Goal: Task Accomplishment & Management: Manage account settings

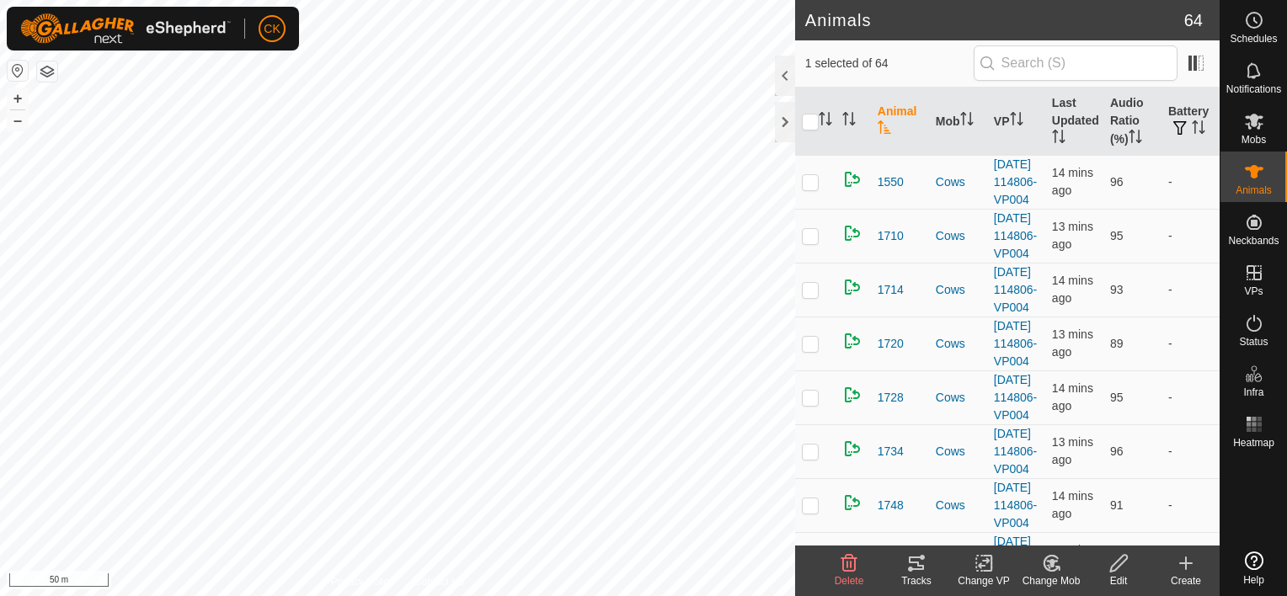
click at [914, 558] on icon at bounding box center [916, 563] width 20 height 20
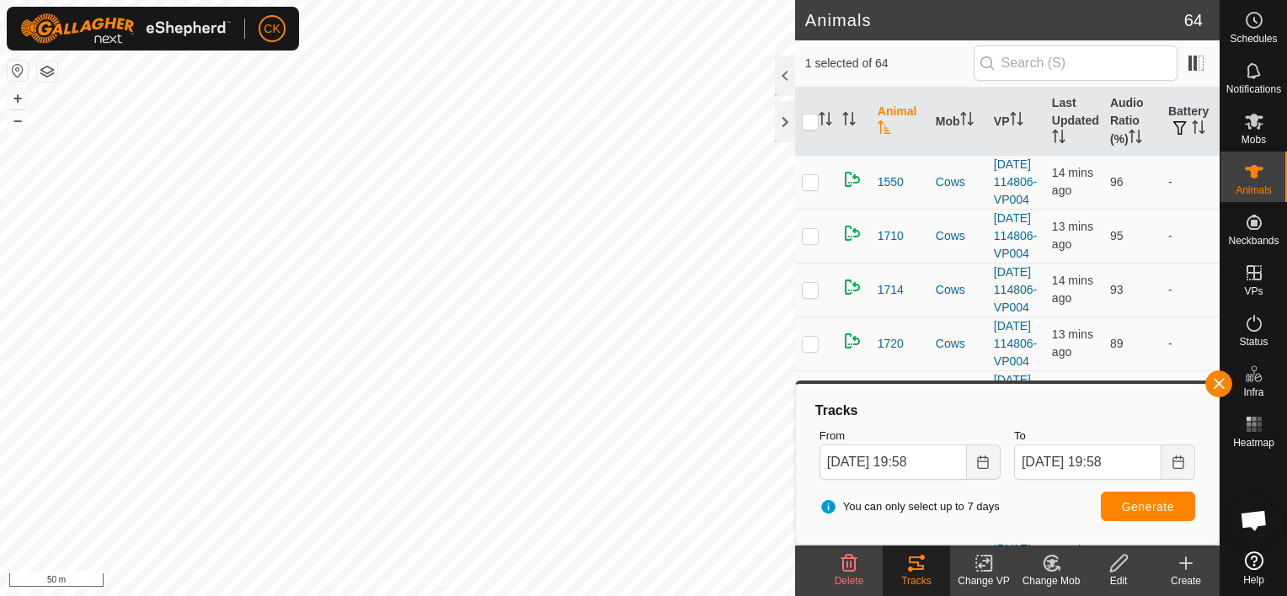
scroll to position [135, 0]
click at [950, 469] on input "[DATE] 19:58" at bounding box center [893, 462] width 147 height 35
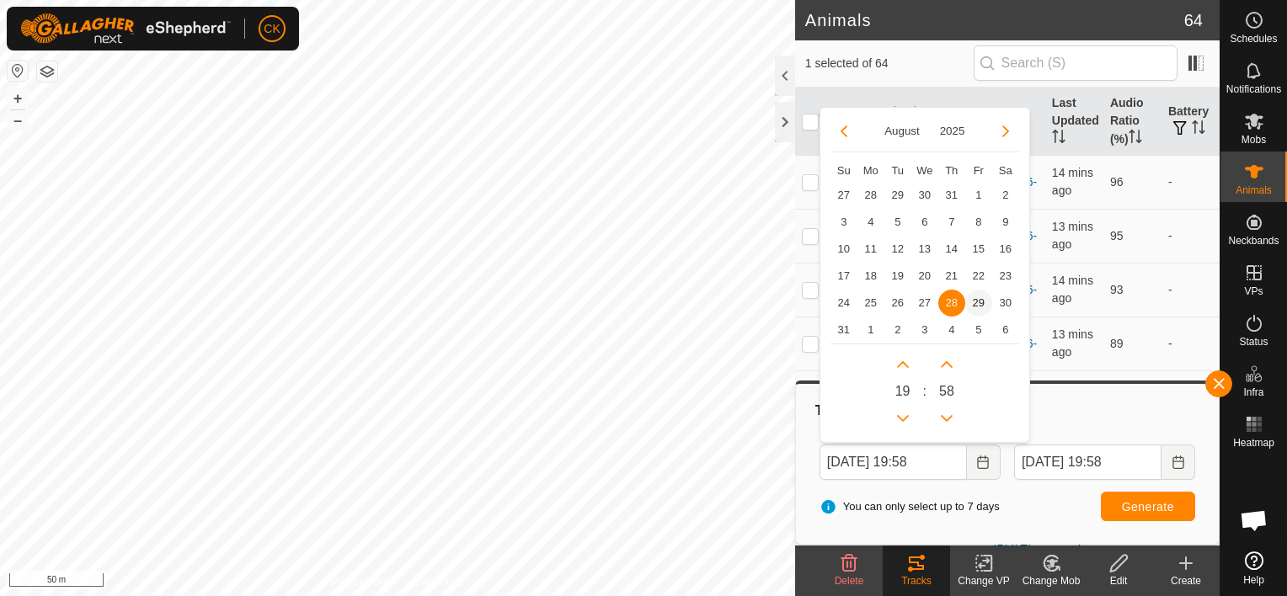
click at [980, 299] on span "29" at bounding box center [978, 303] width 27 height 27
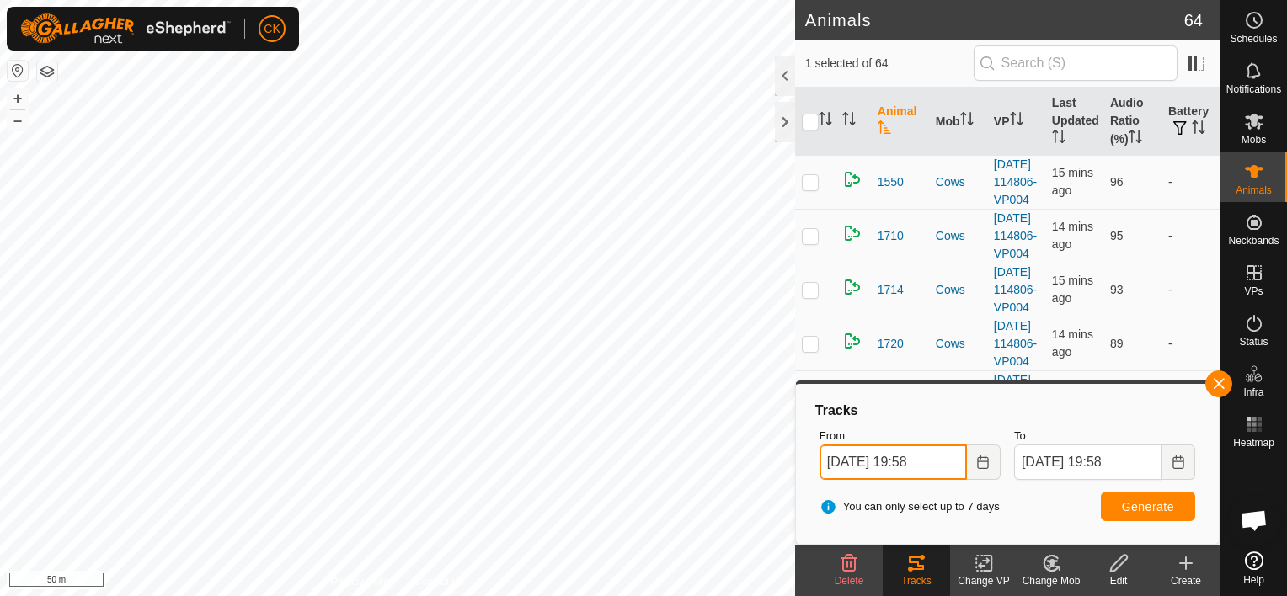
click at [948, 462] on input "[DATE] 19:58" at bounding box center [893, 462] width 147 height 35
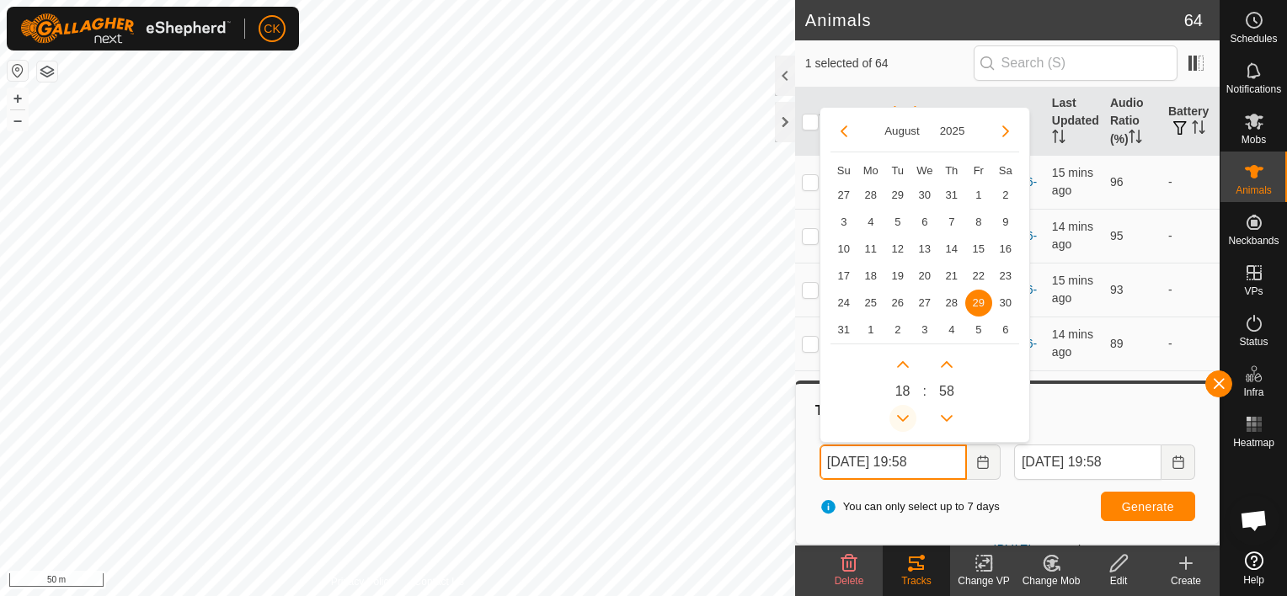
click at [906, 416] on button "Previous Hour" at bounding box center [903, 418] width 27 height 27
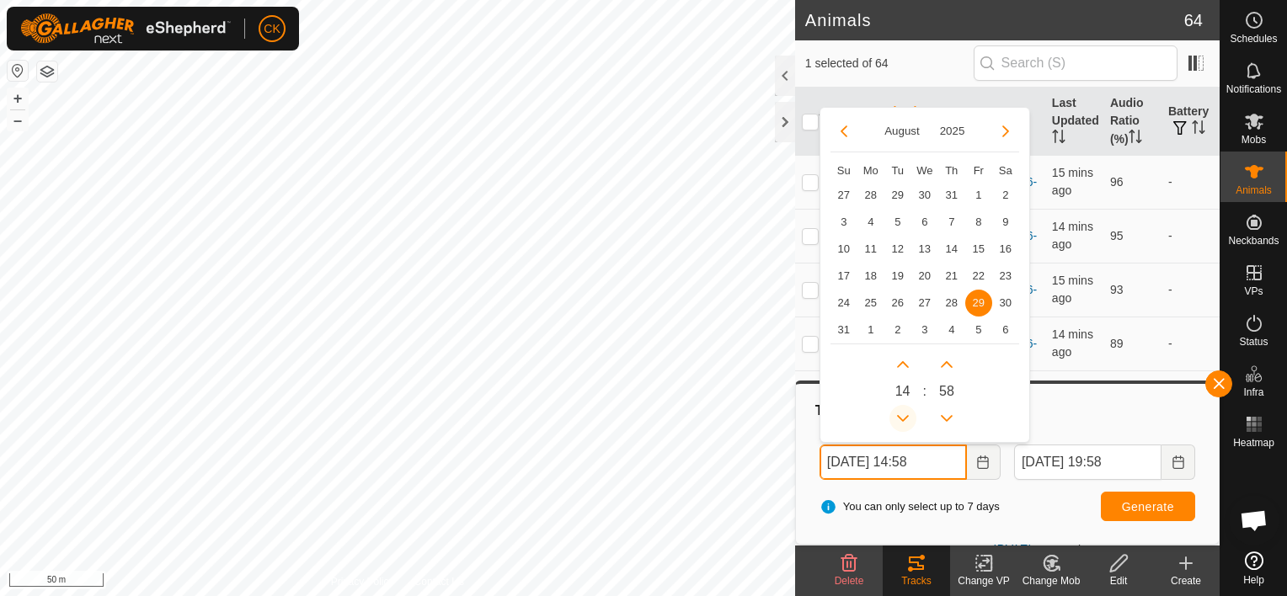
click at [906, 416] on button "Previous Hour" at bounding box center [903, 418] width 27 height 27
type input "[DATE] 11:58"
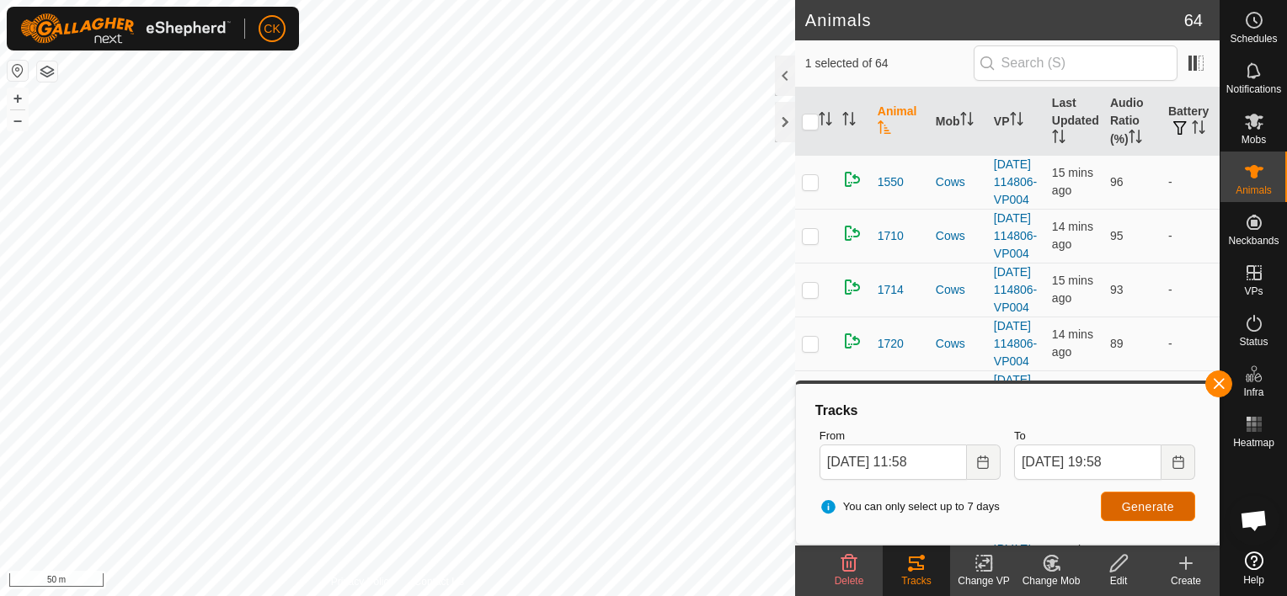
click at [1134, 505] on span "Generate" at bounding box center [1148, 506] width 52 height 13
click at [1222, 382] on button "button" at bounding box center [1218, 384] width 27 height 27
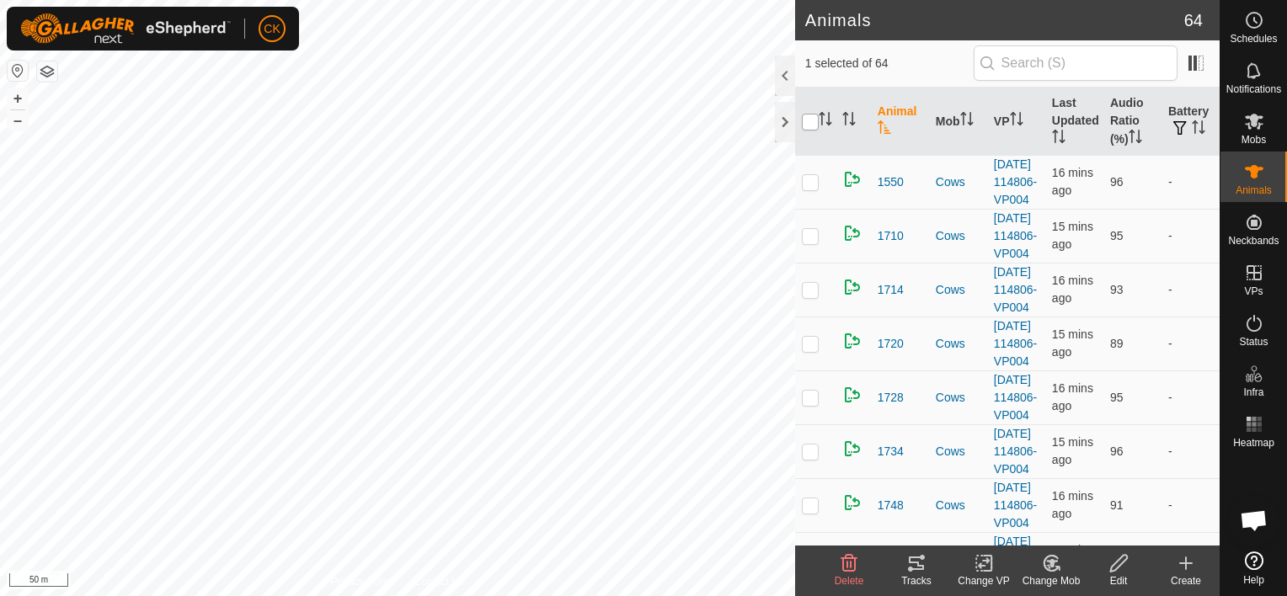
click at [805, 121] on input "checkbox" at bounding box center [810, 122] width 17 height 17
checkbox input "true"
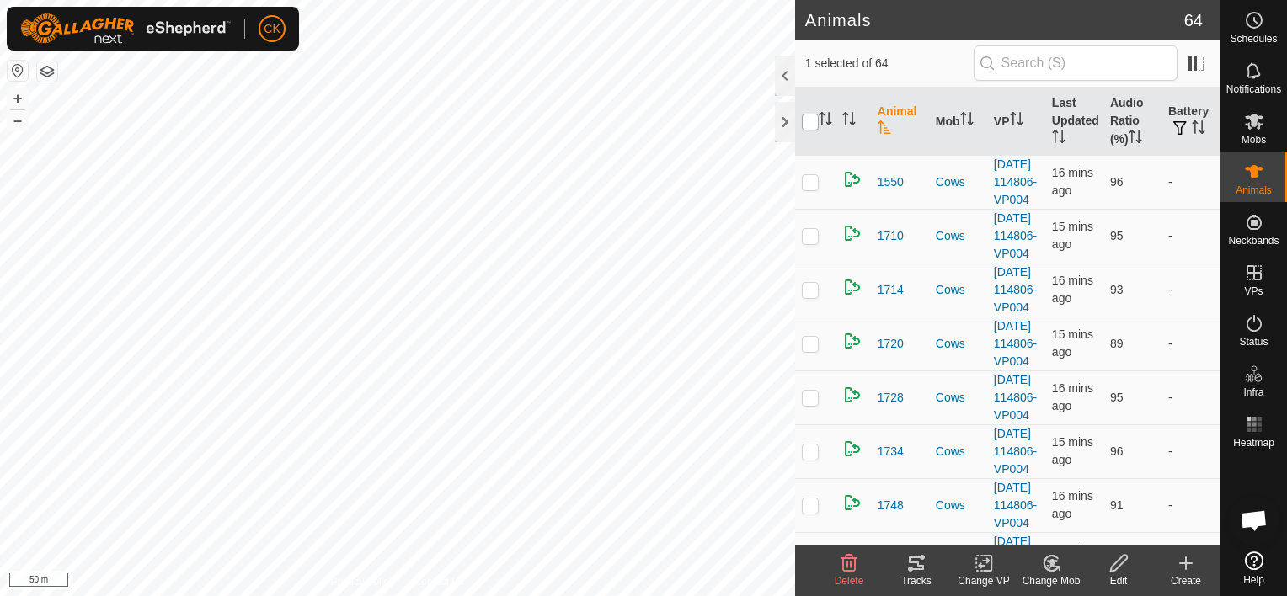
checkbox input "true"
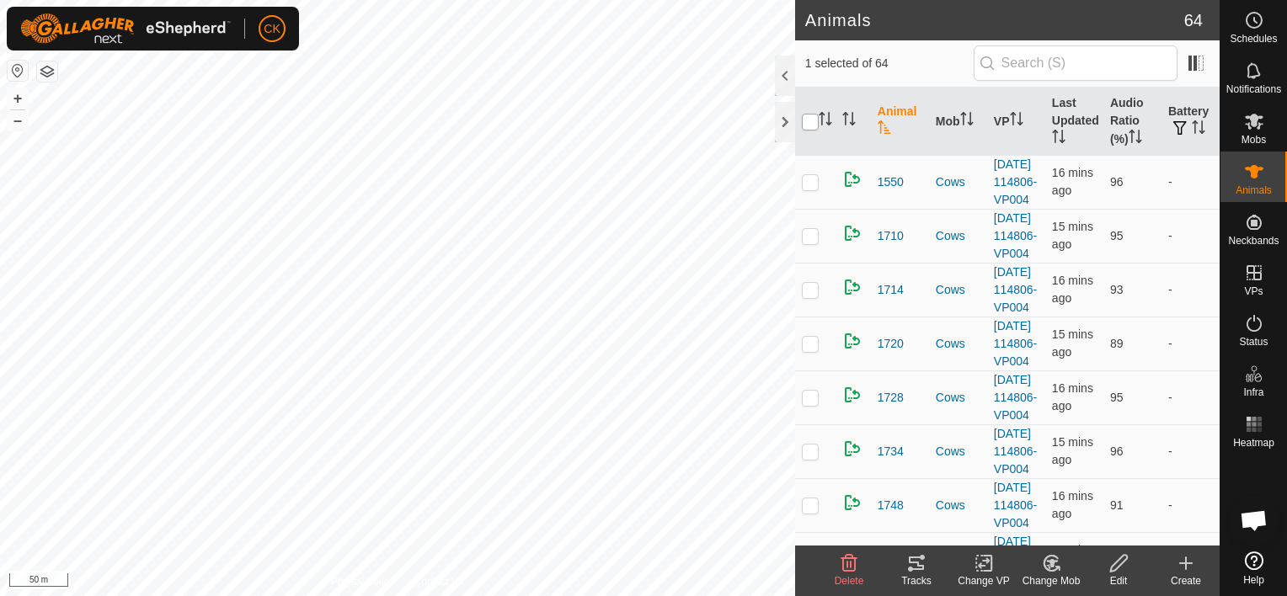
checkbox input "true"
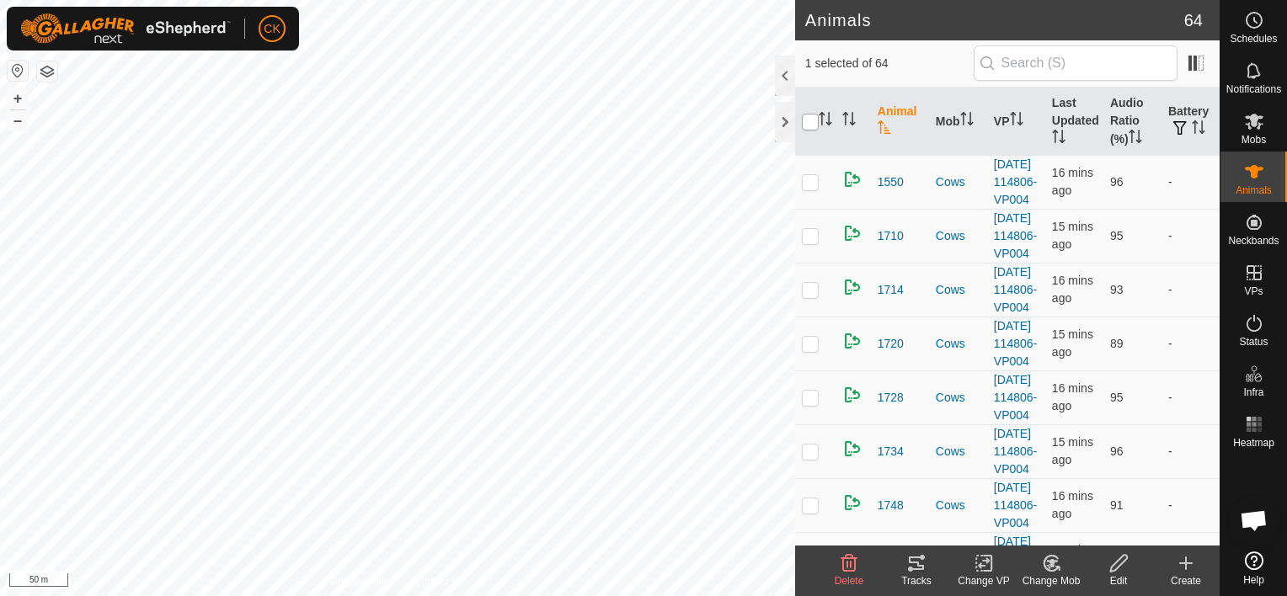
checkbox input "true"
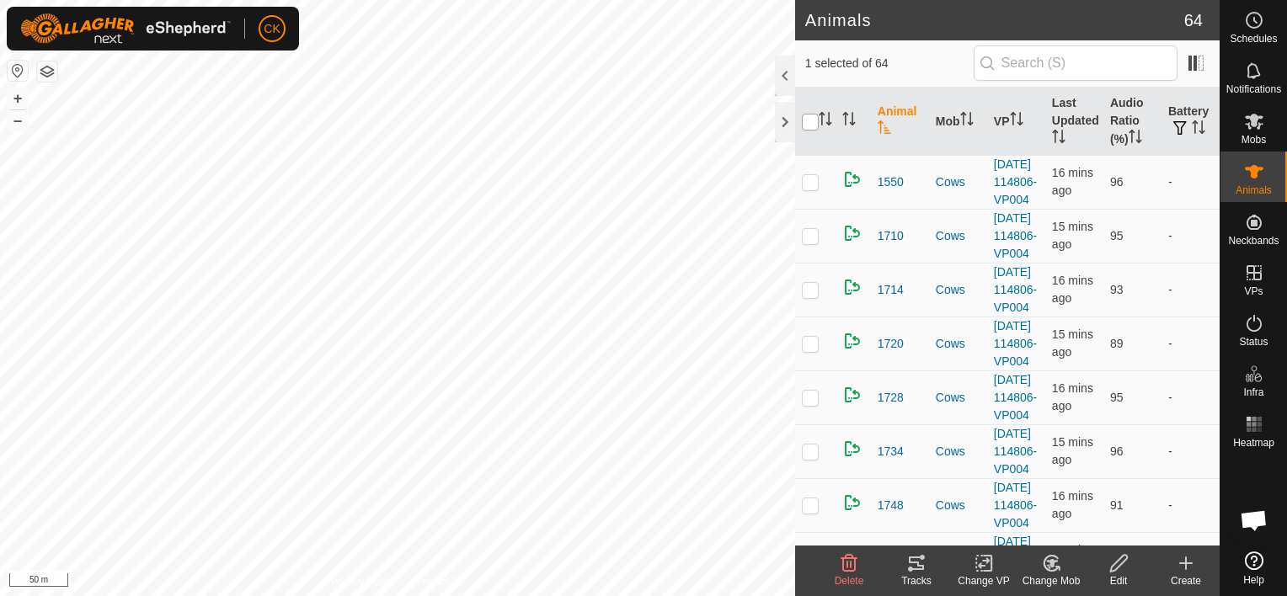
checkbox input "true"
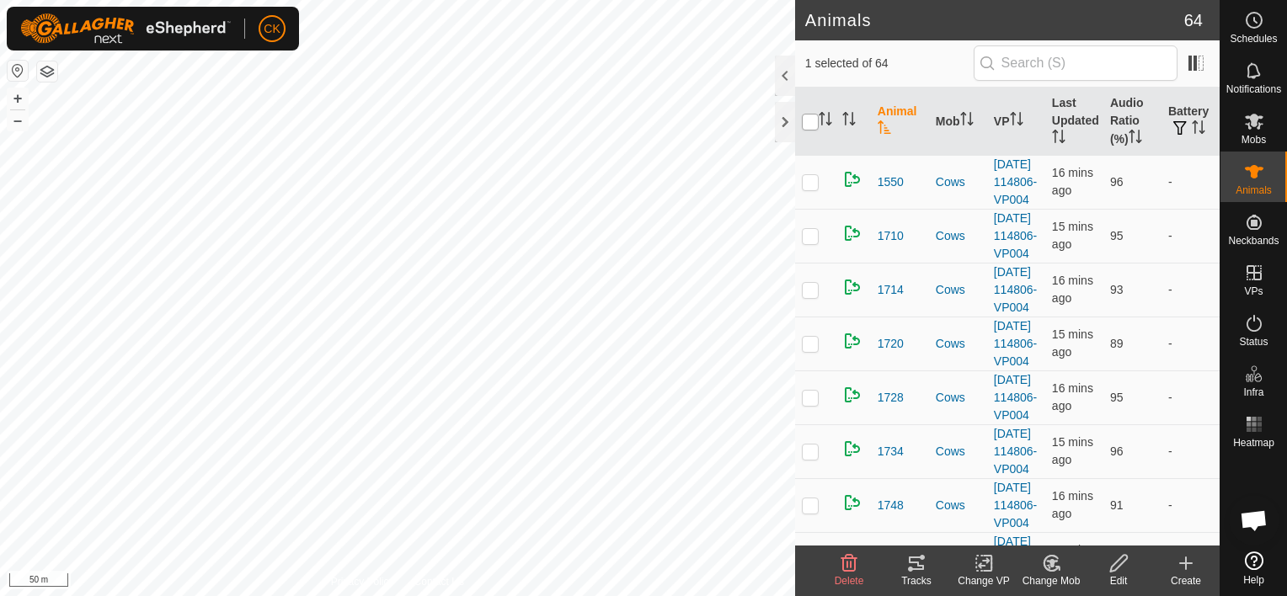
checkbox input "true"
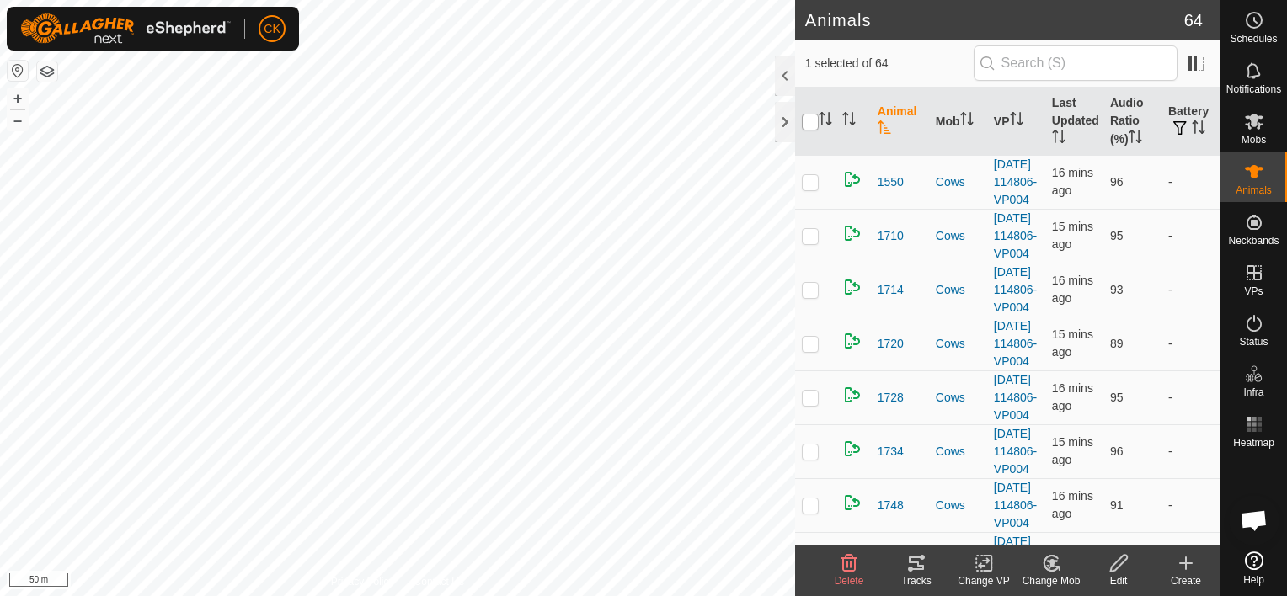
checkbox input "true"
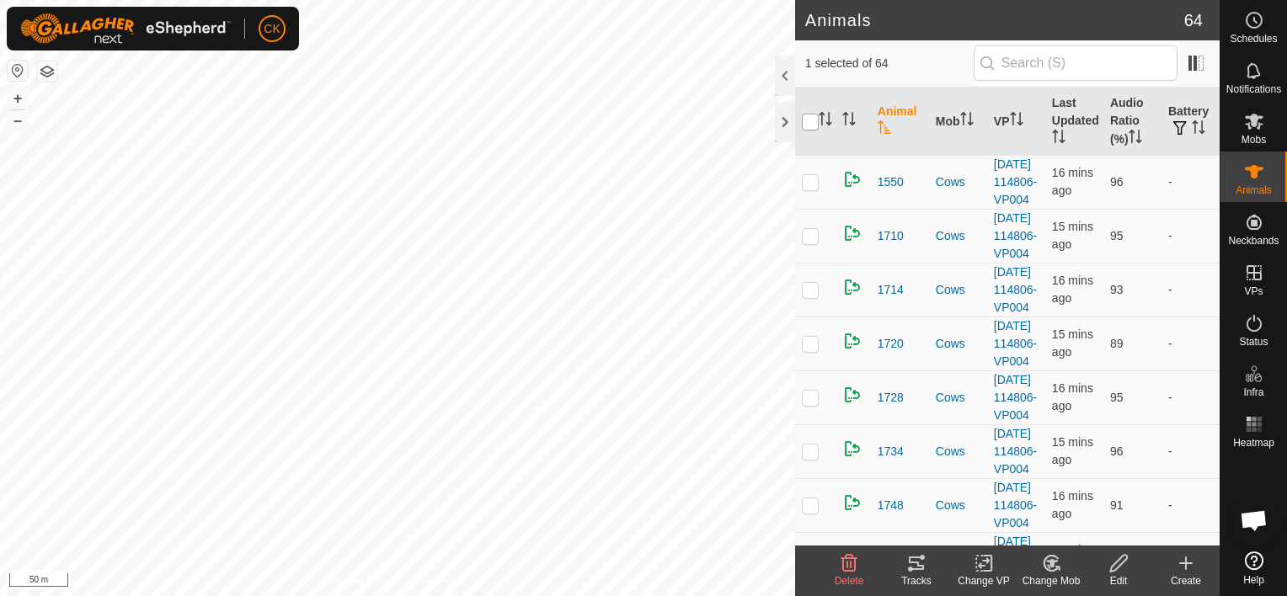
checkbox input "true"
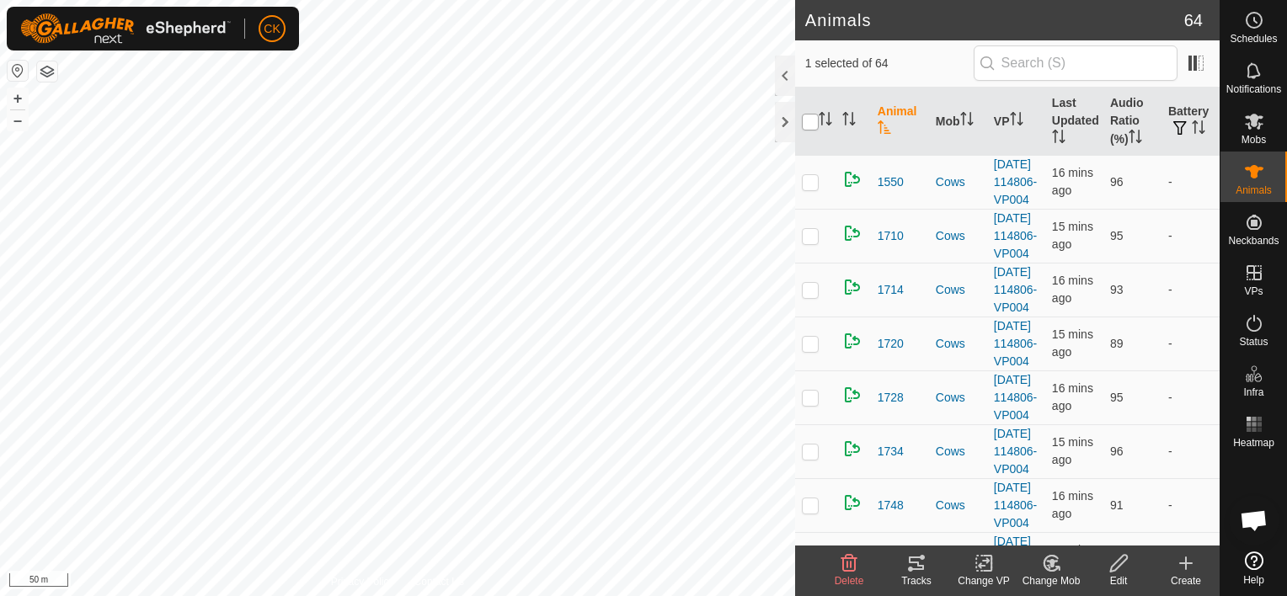
checkbox input "true"
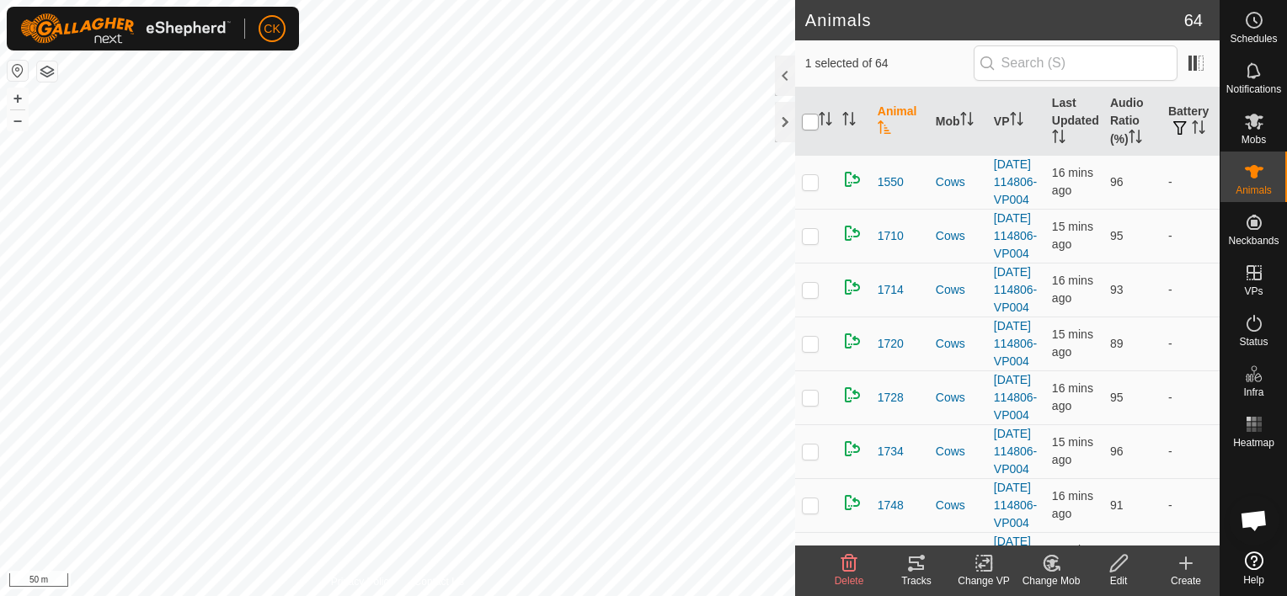
checkbox input "true"
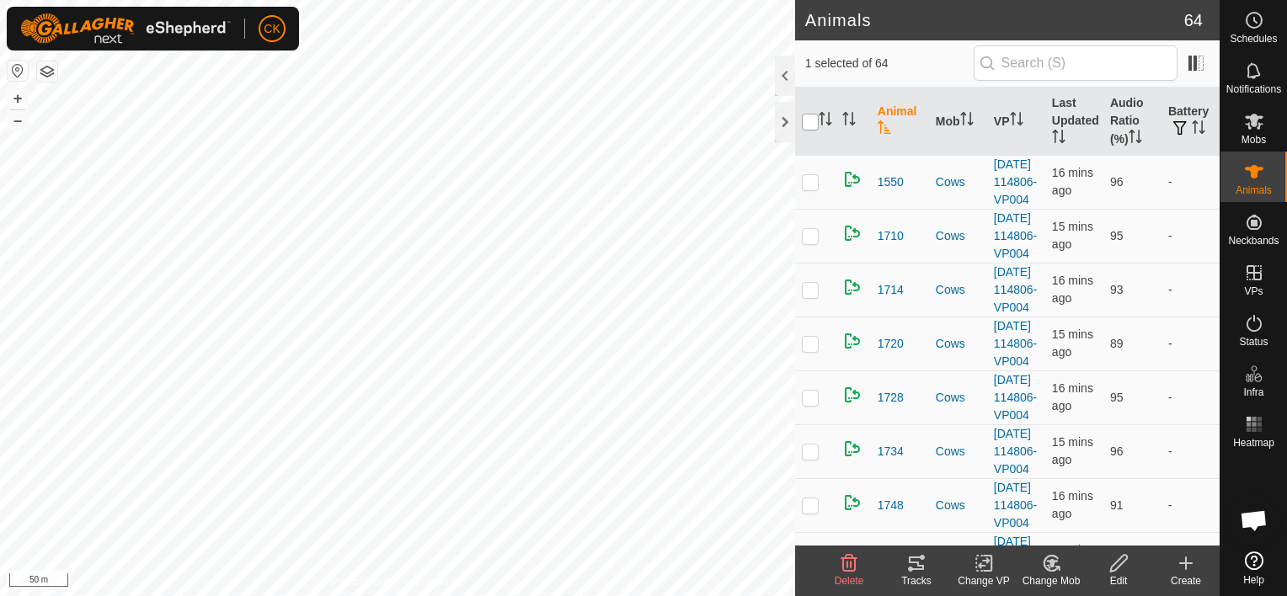
checkbox input "true"
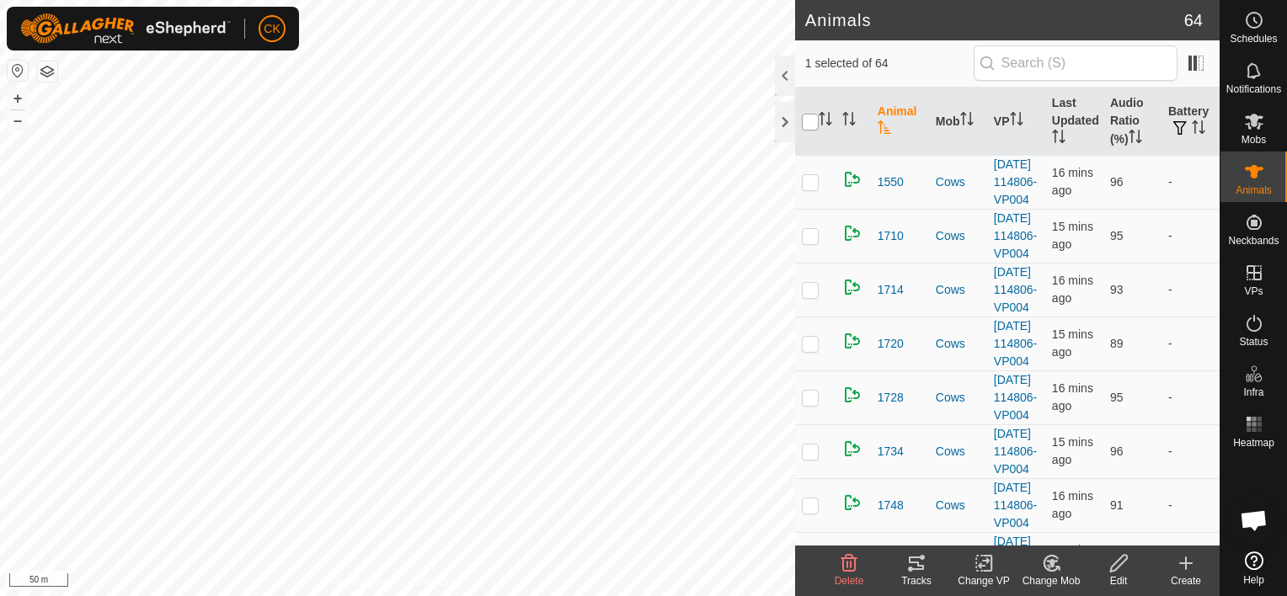
checkbox input "true"
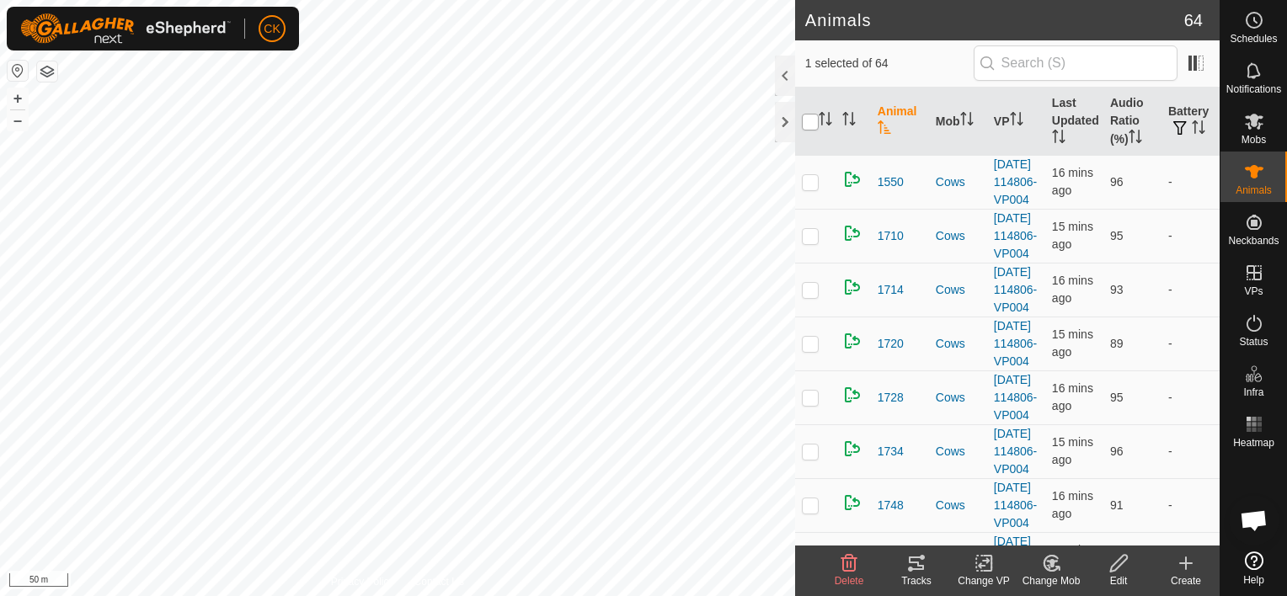
checkbox input "true"
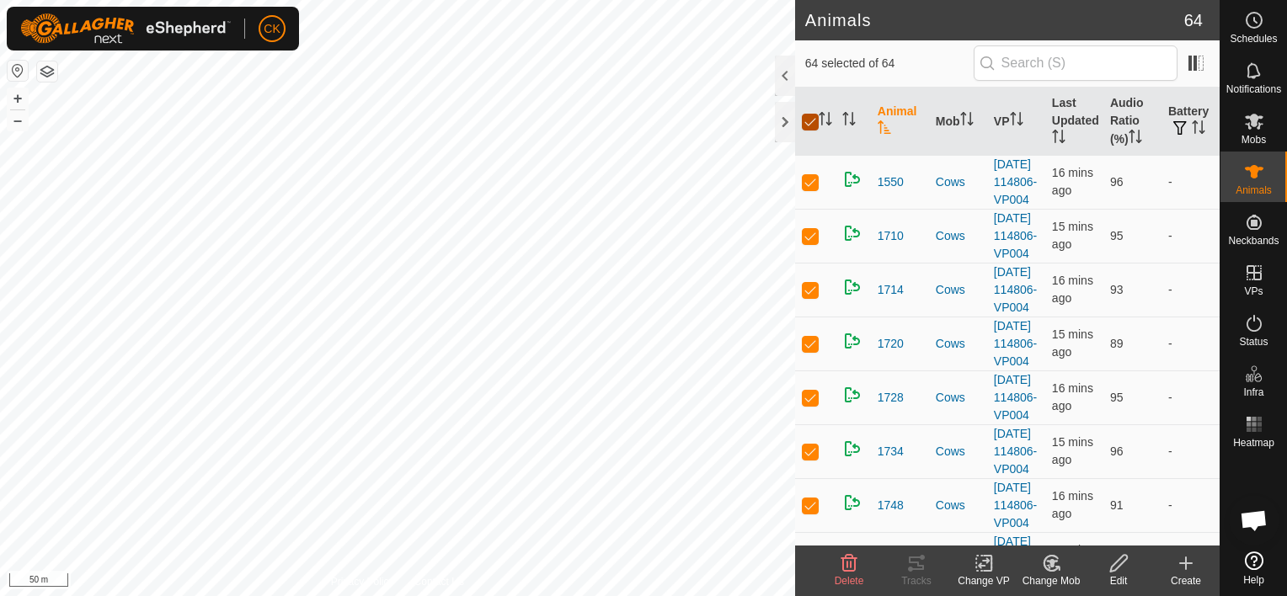
click at [806, 120] on input "checkbox" at bounding box center [810, 122] width 17 height 17
checkbox input "false"
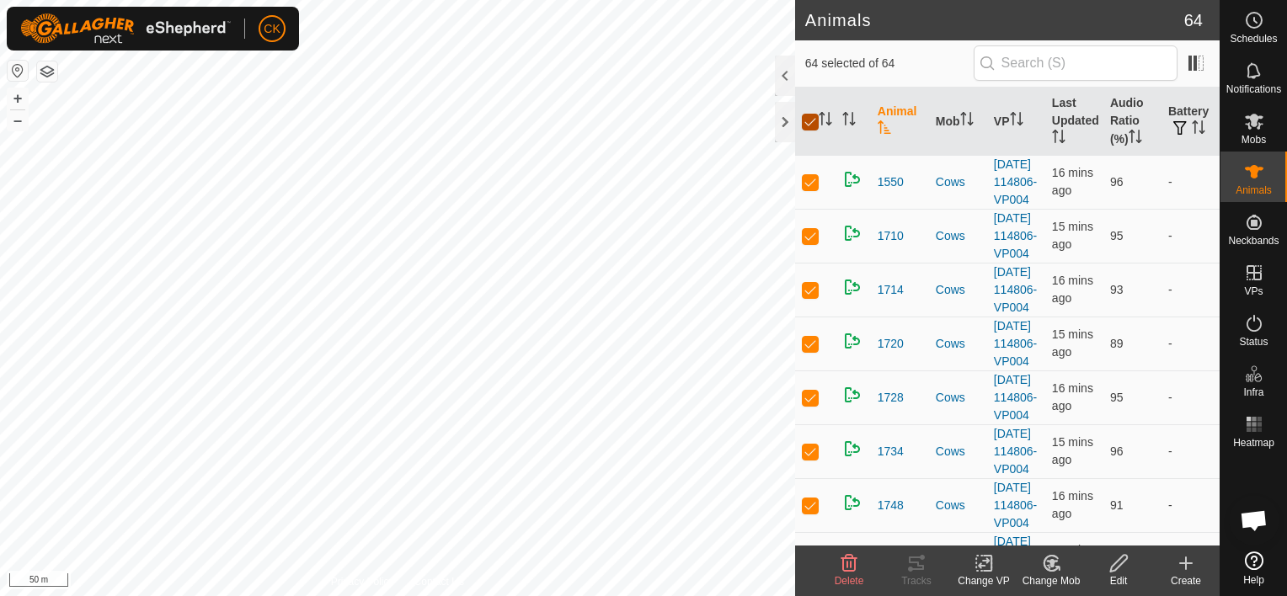
checkbox input "false"
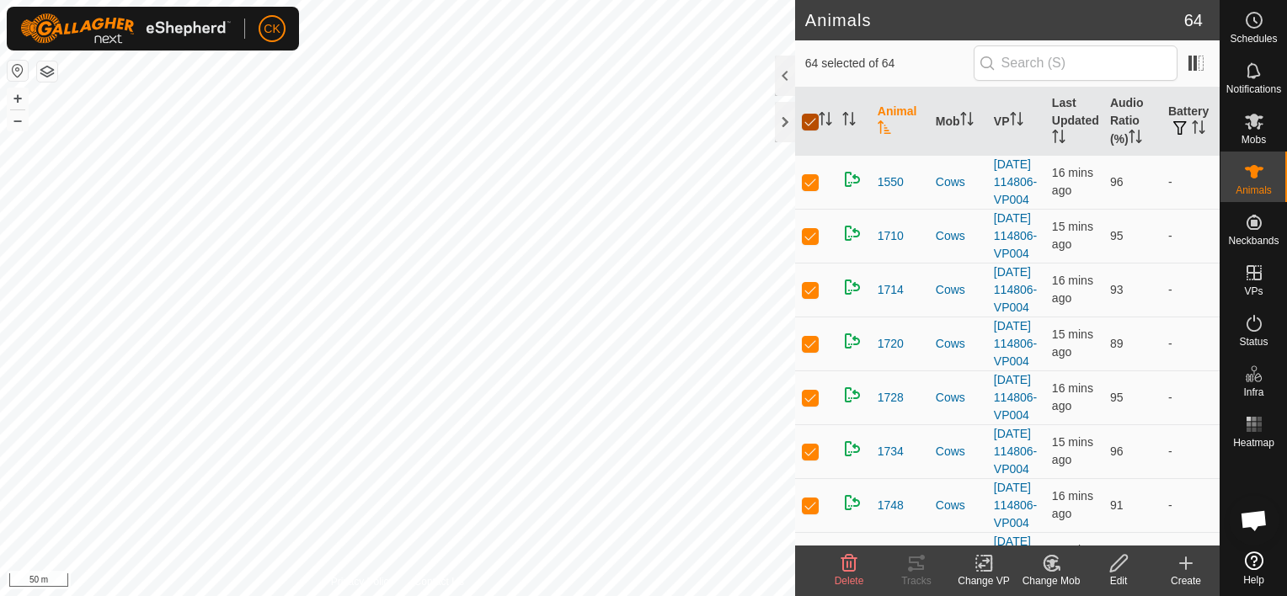
checkbox input "false"
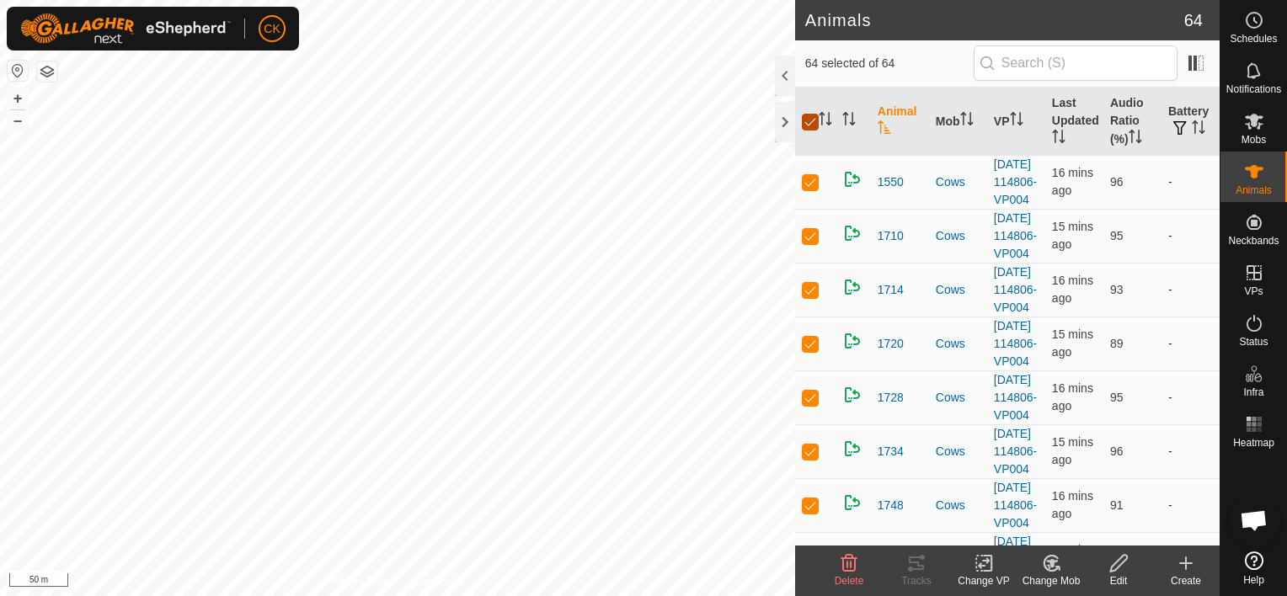
checkbox input "false"
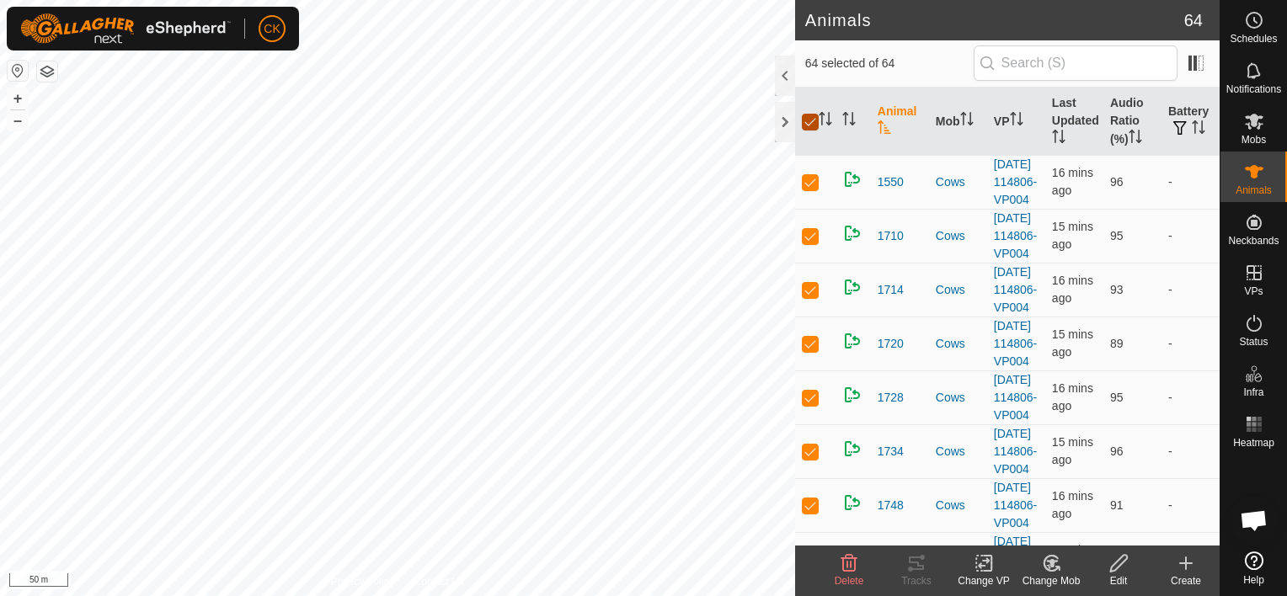
checkbox input "false"
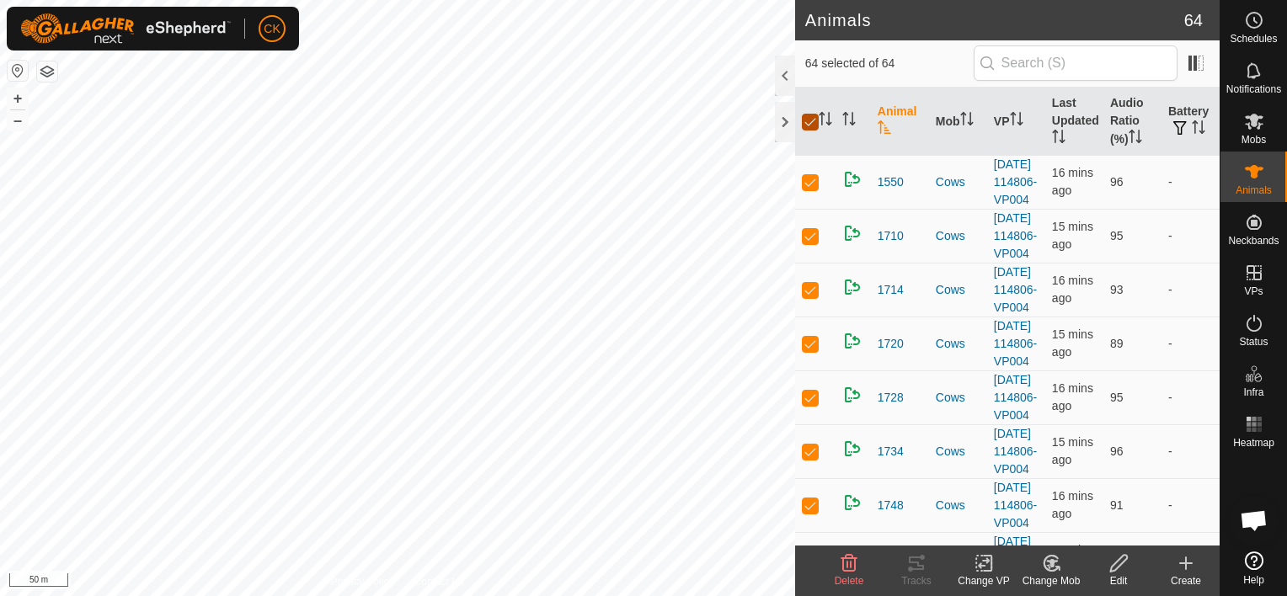
checkbox input "false"
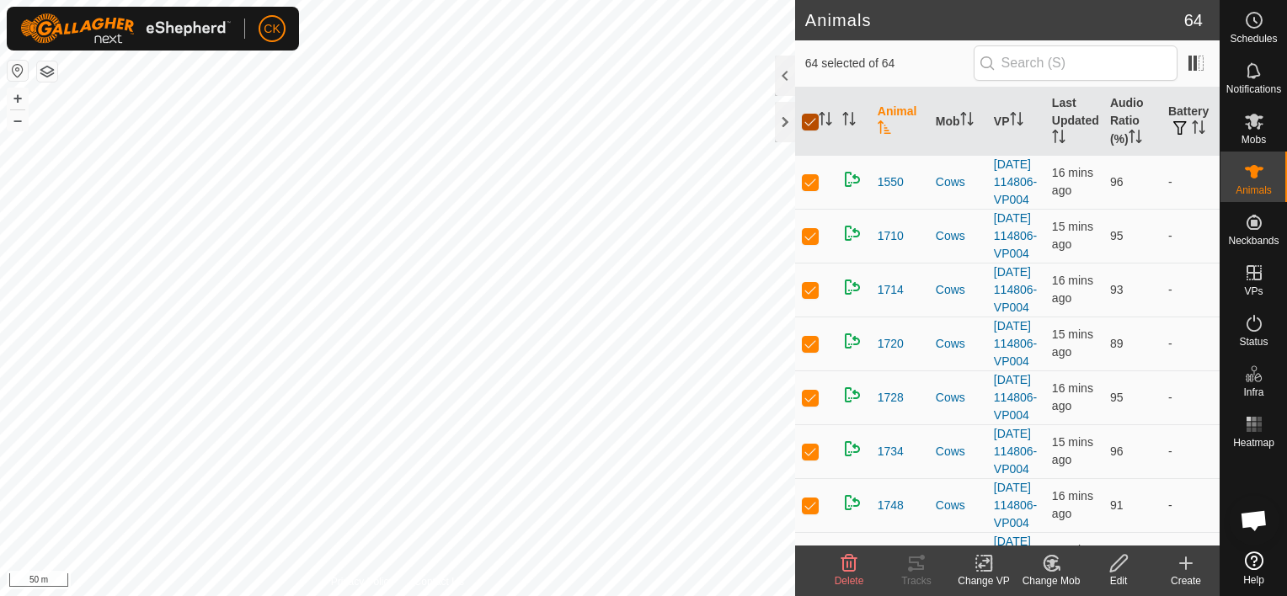
checkbox input "false"
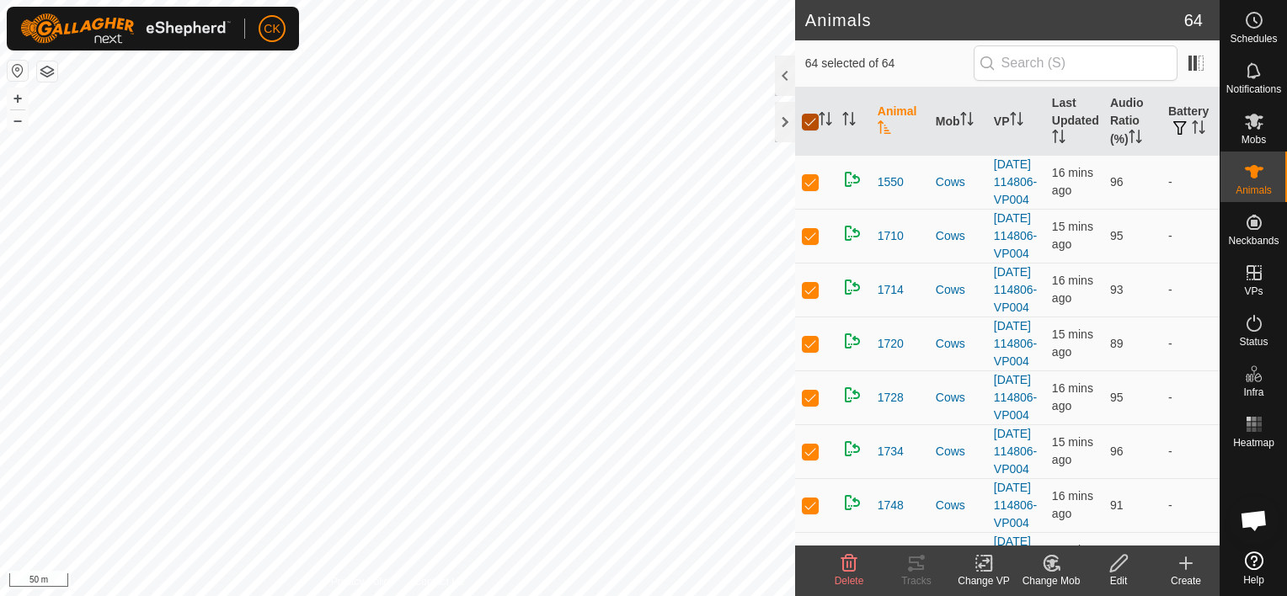
checkbox input "false"
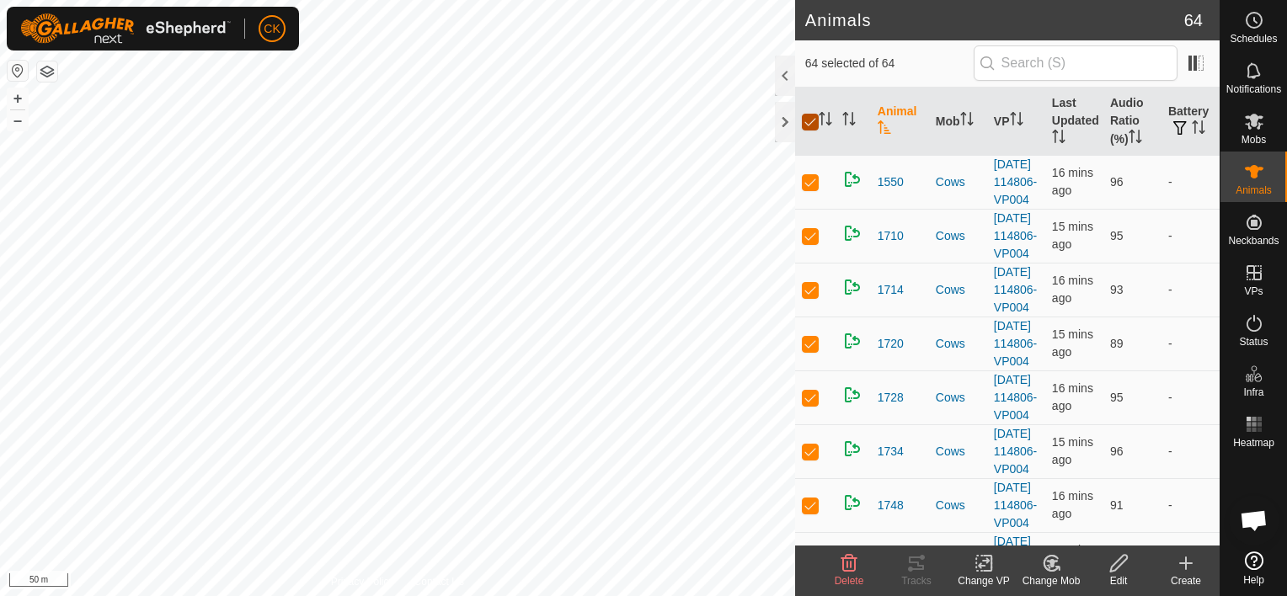
checkbox input "false"
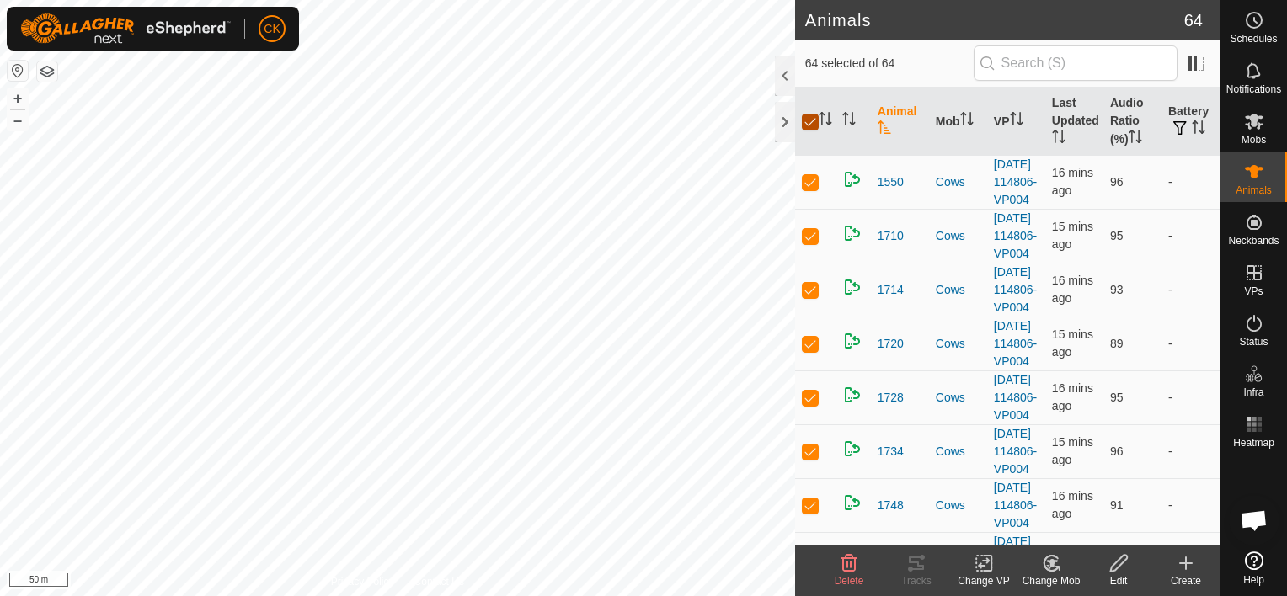
checkbox input "false"
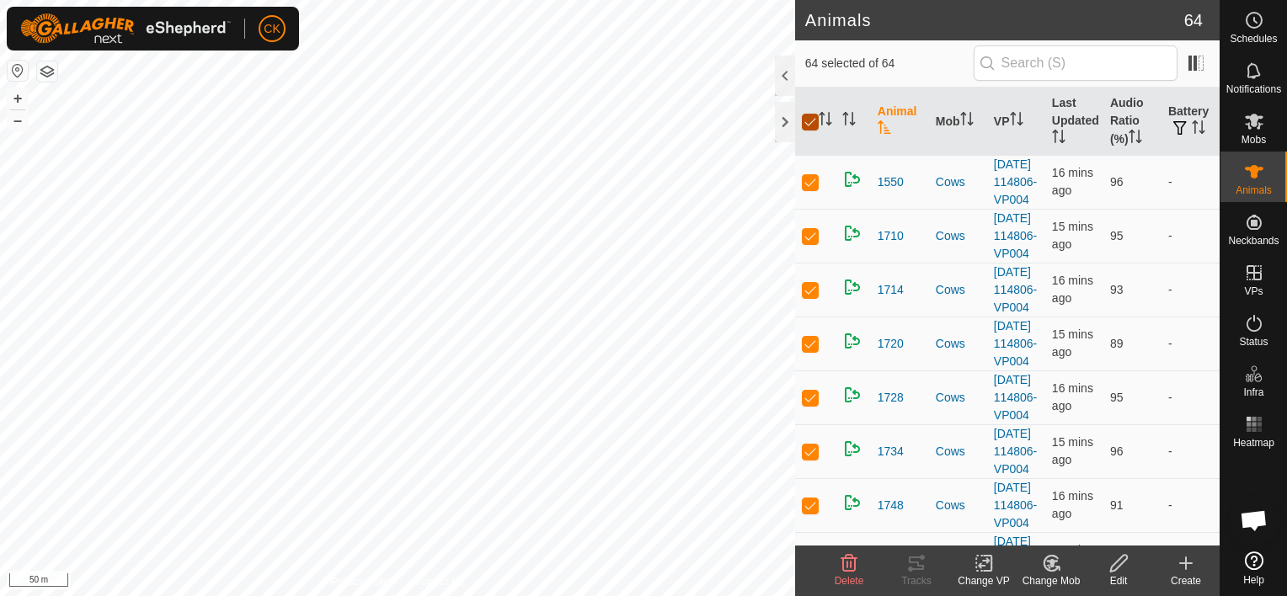
checkbox input "false"
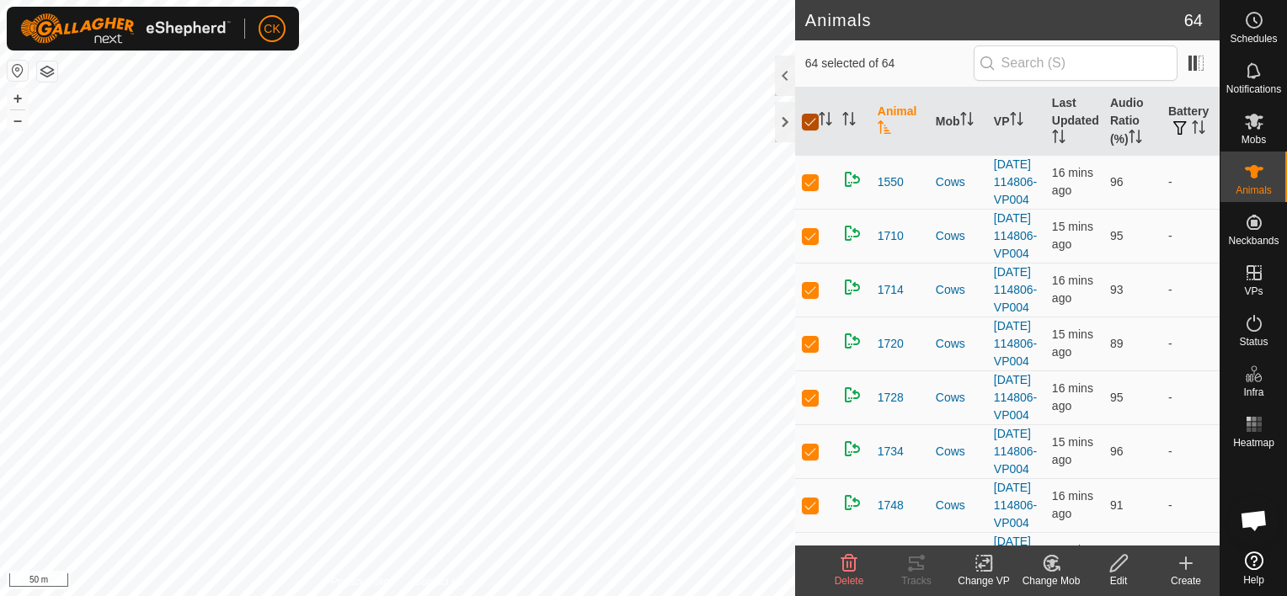
checkbox input "false"
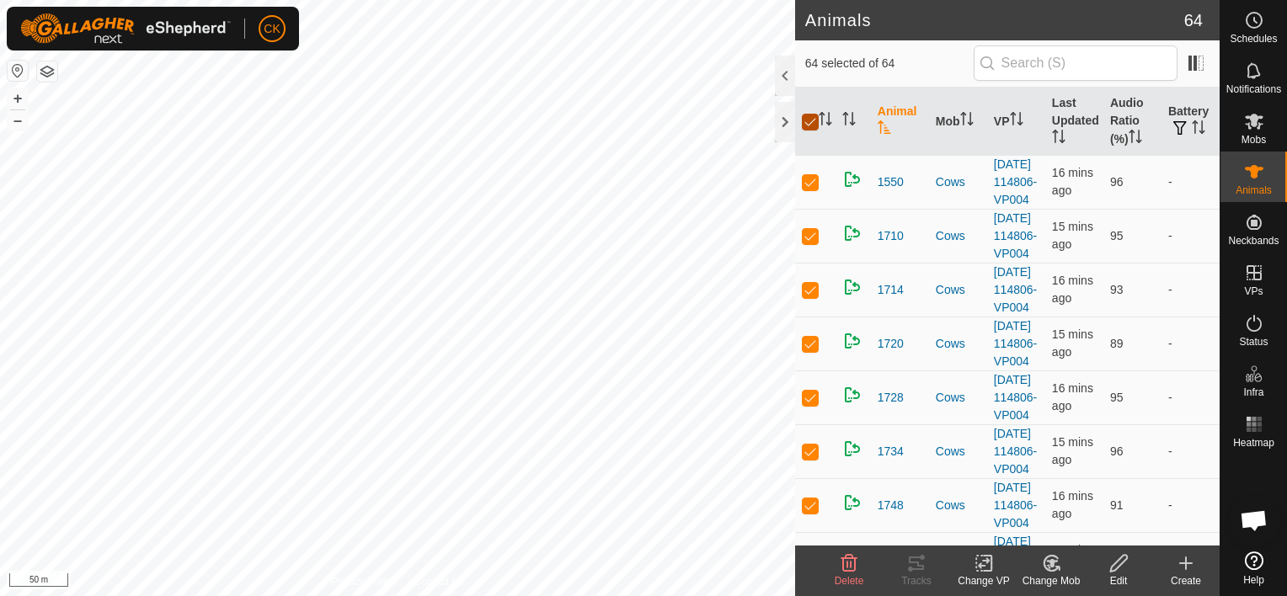
checkbox input "false"
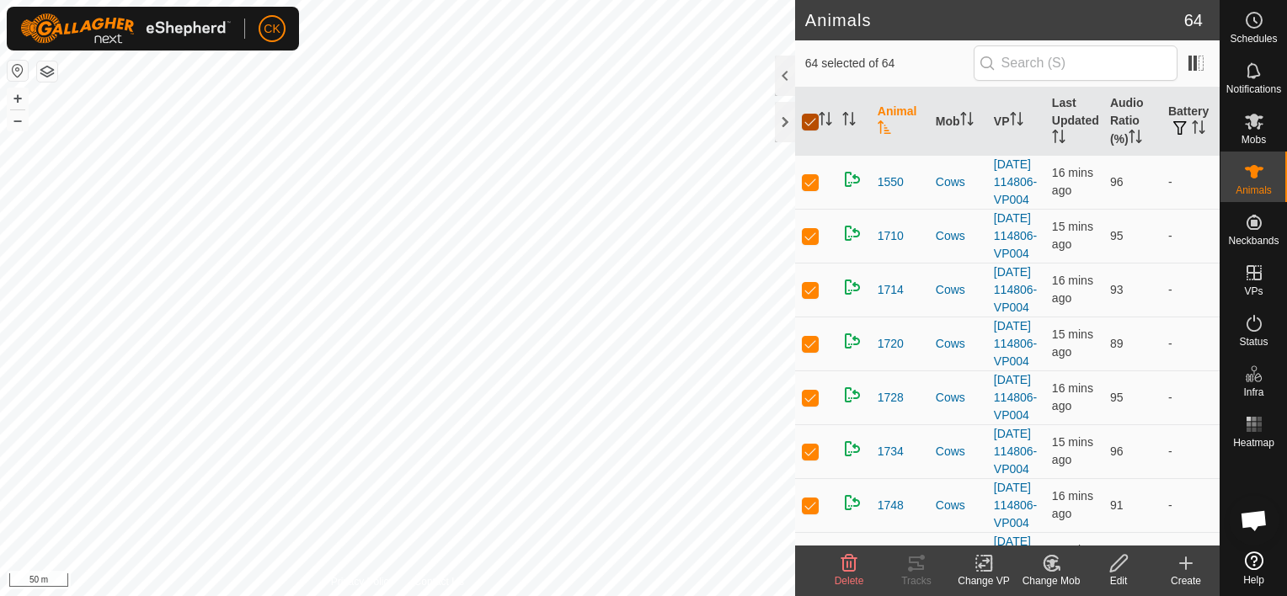
checkbox input "false"
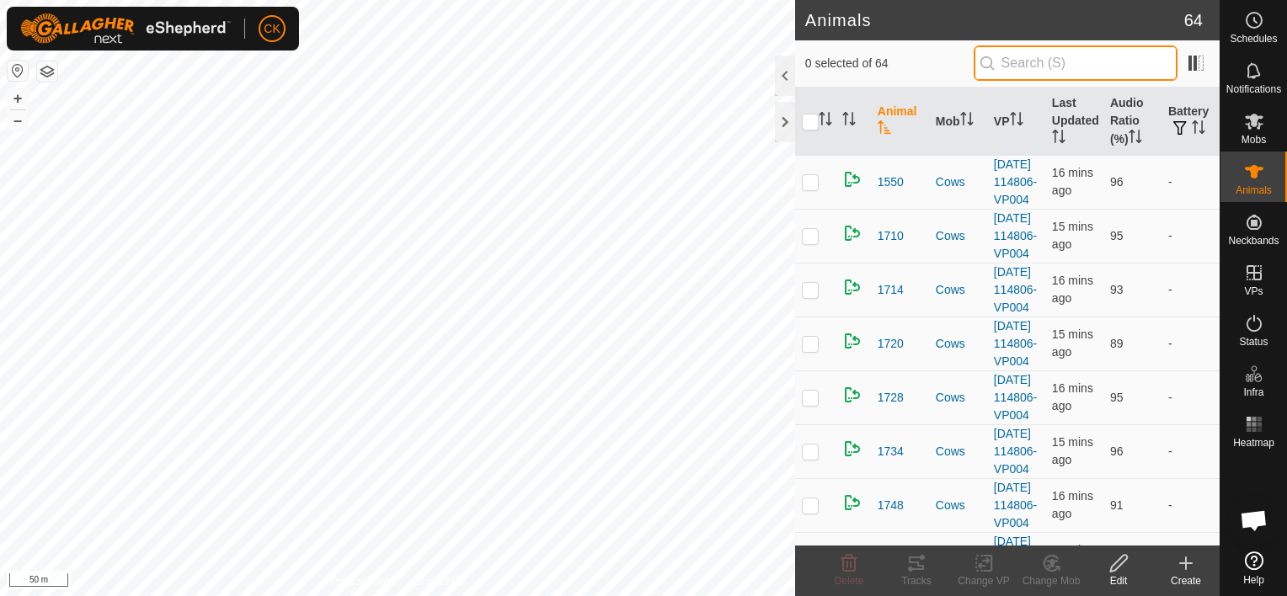
click at [1046, 59] on input "text" at bounding box center [1076, 62] width 204 height 35
type input "2"
click at [1260, 18] on icon at bounding box center [1254, 20] width 20 height 20
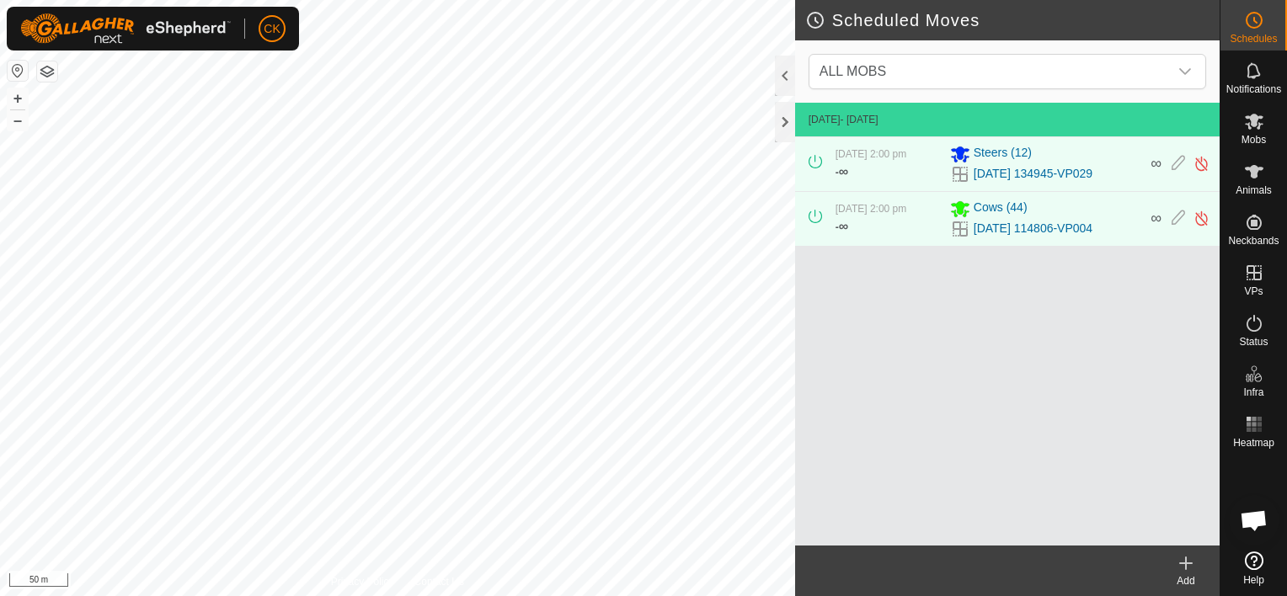
click at [1185, 564] on icon at bounding box center [1186, 564] width 12 height 0
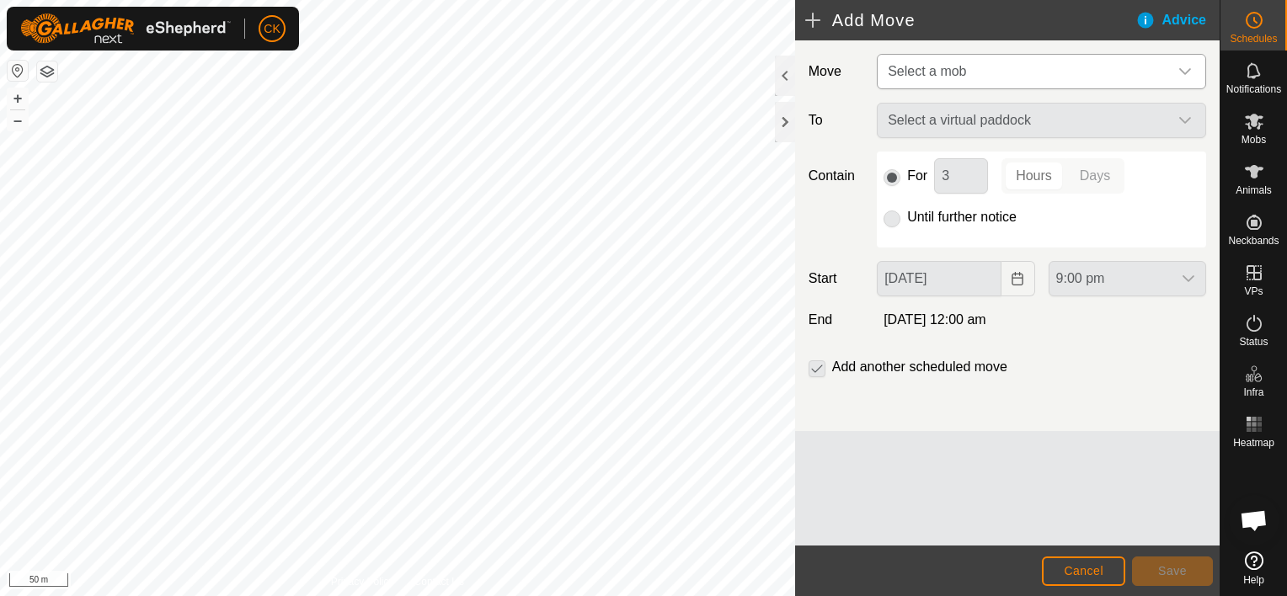
click at [1182, 68] on icon "dropdown trigger" at bounding box center [1184, 71] width 13 height 13
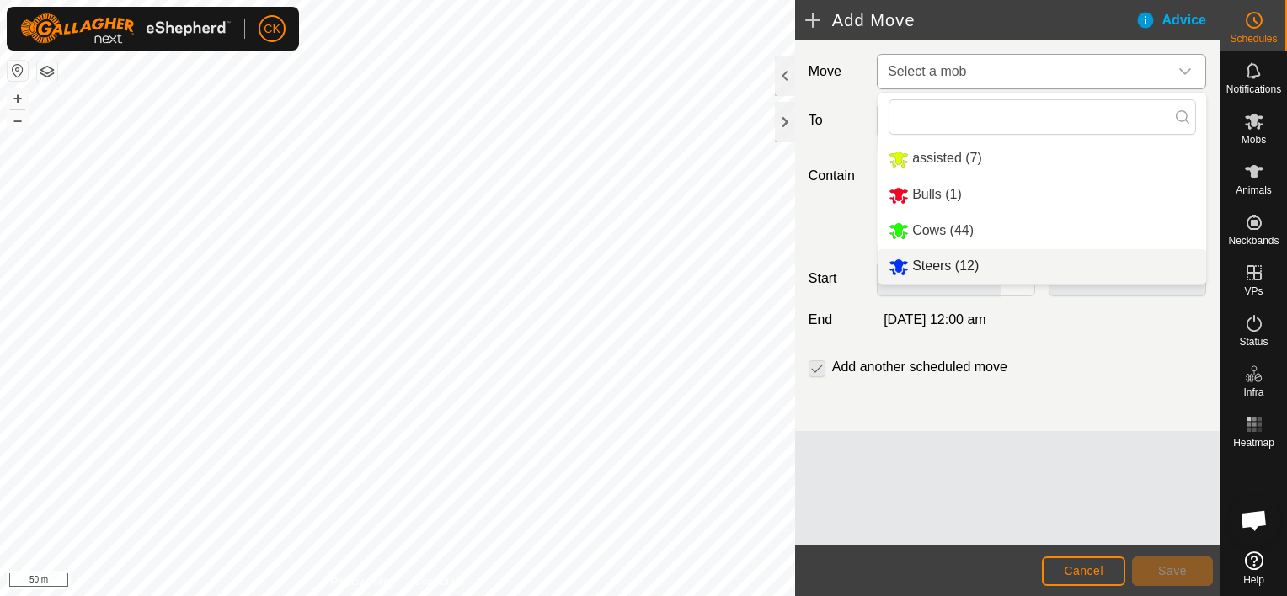
click at [927, 263] on li "Steers (12)" at bounding box center [1043, 266] width 328 height 35
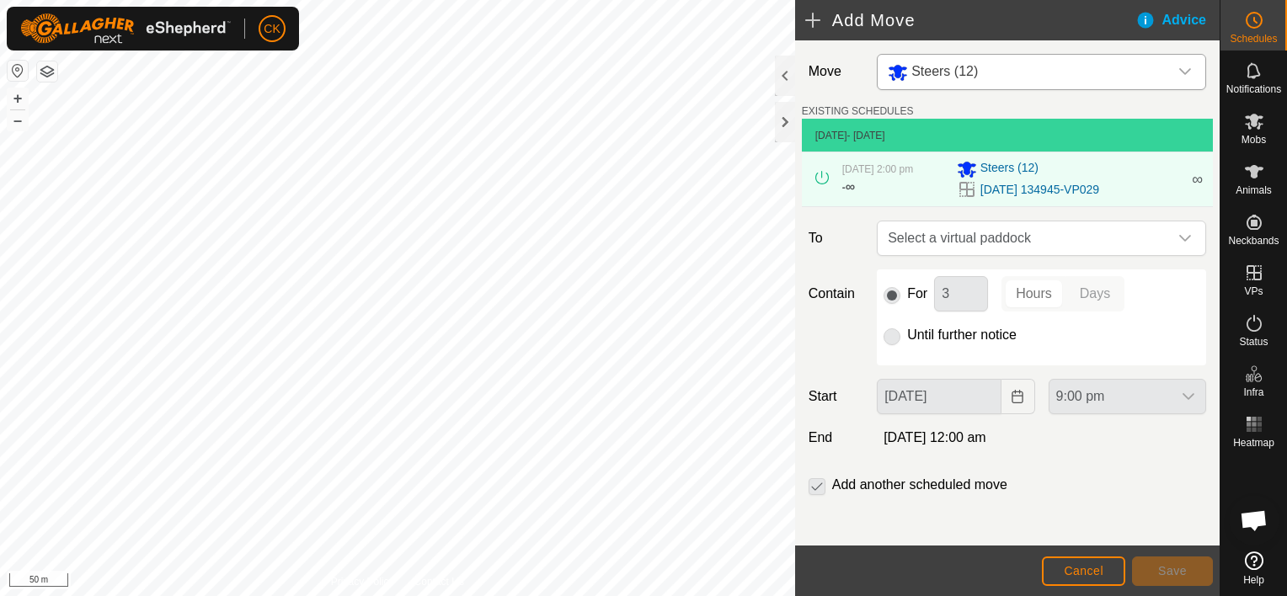
click at [1178, 236] on icon "dropdown trigger" at bounding box center [1184, 238] width 13 height 13
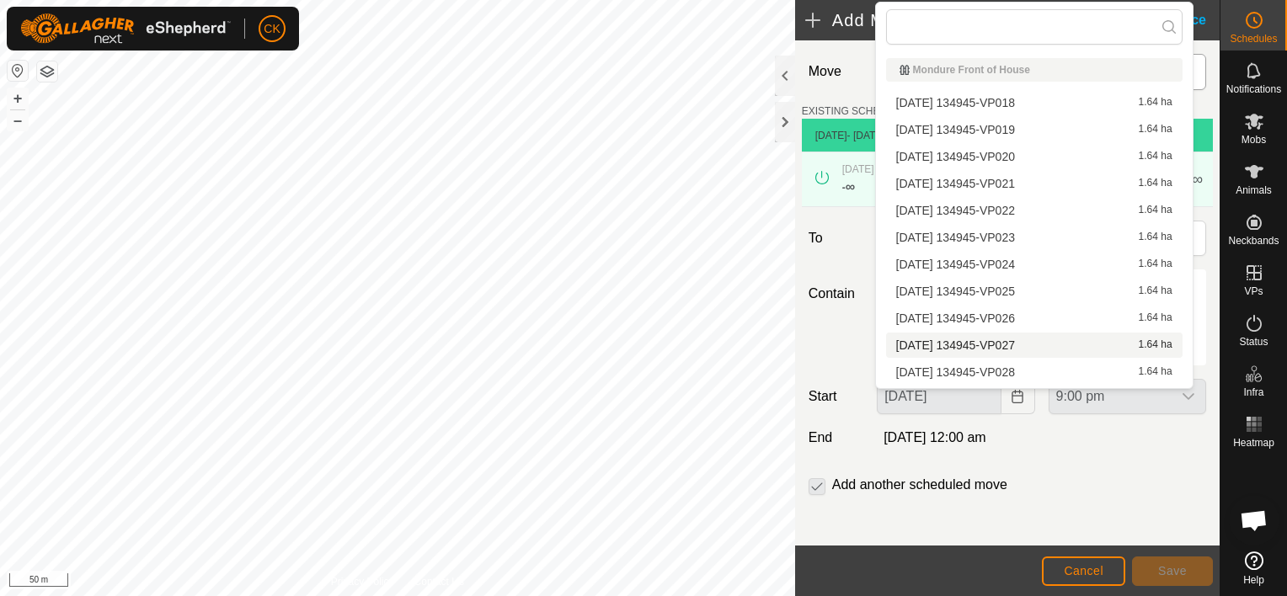
scroll to position [51, 0]
click at [1014, 349] on li "[DATE] 134945-VP030 1.64 ha" at bounding box center [1034, 348] width 297 height 25
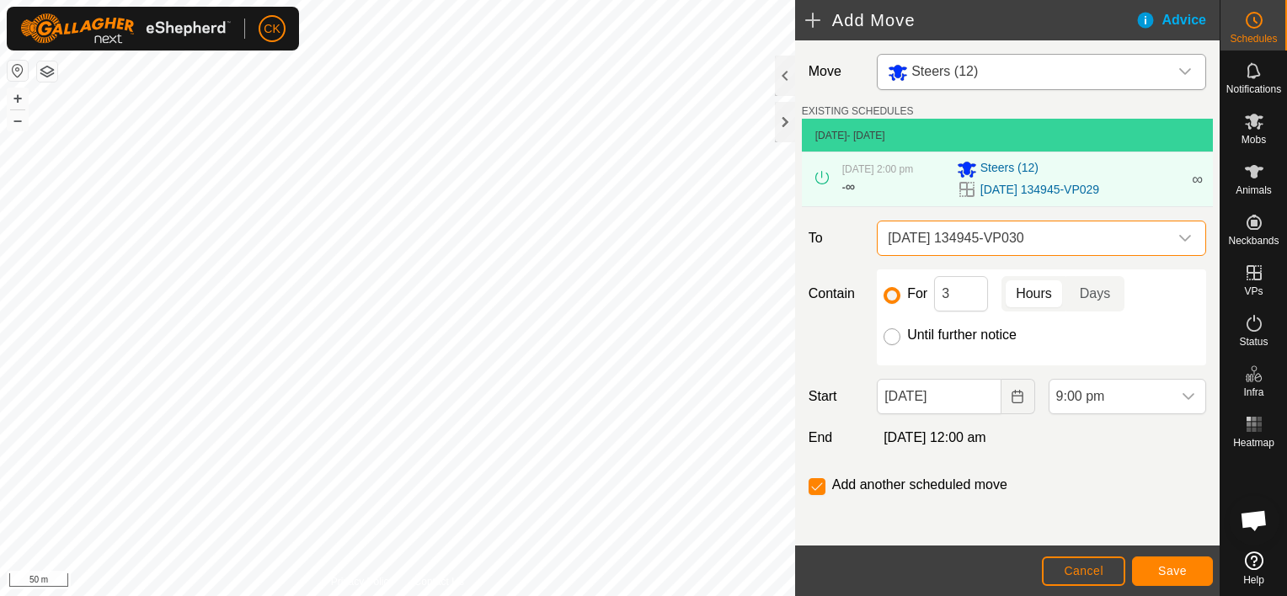
click at [887, 337] on input "Until further notice" at bounding box center [892, 337] width 17 height 17
radio input "true"
checkbox input "false"
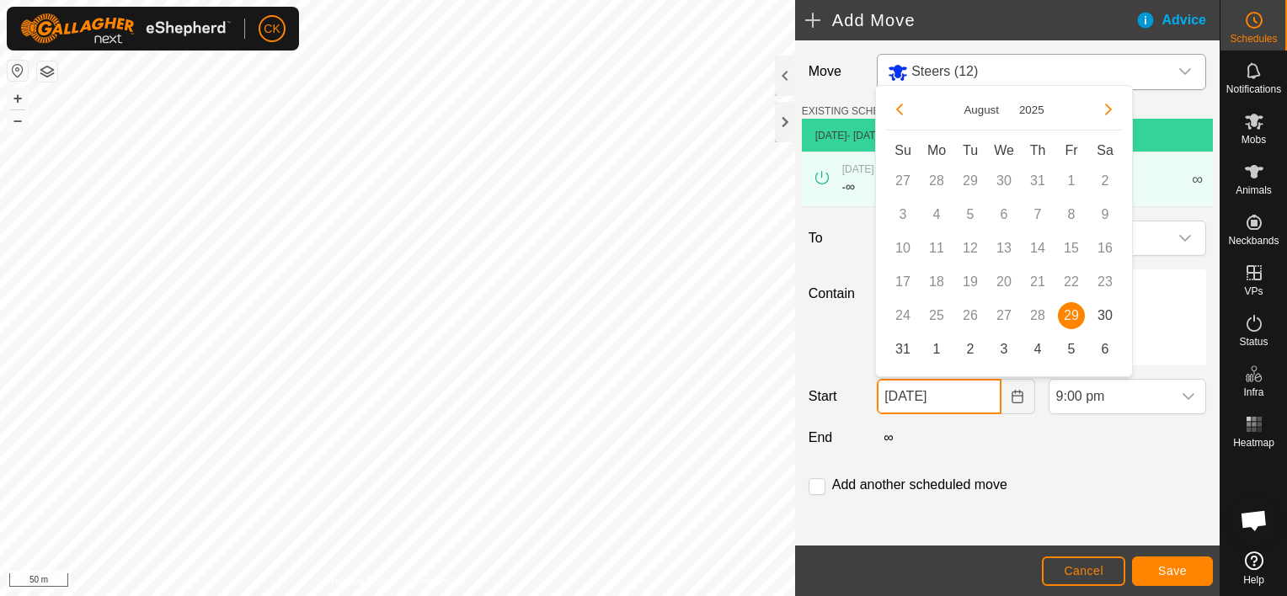
click at [970, 398] on input "[DATE]" at bounding box center [939, 396] width 124 height 35
click at [1105, 316] on span "30" at bounding box center [1105, 315] width 27 height 27
type input "[DATE]"
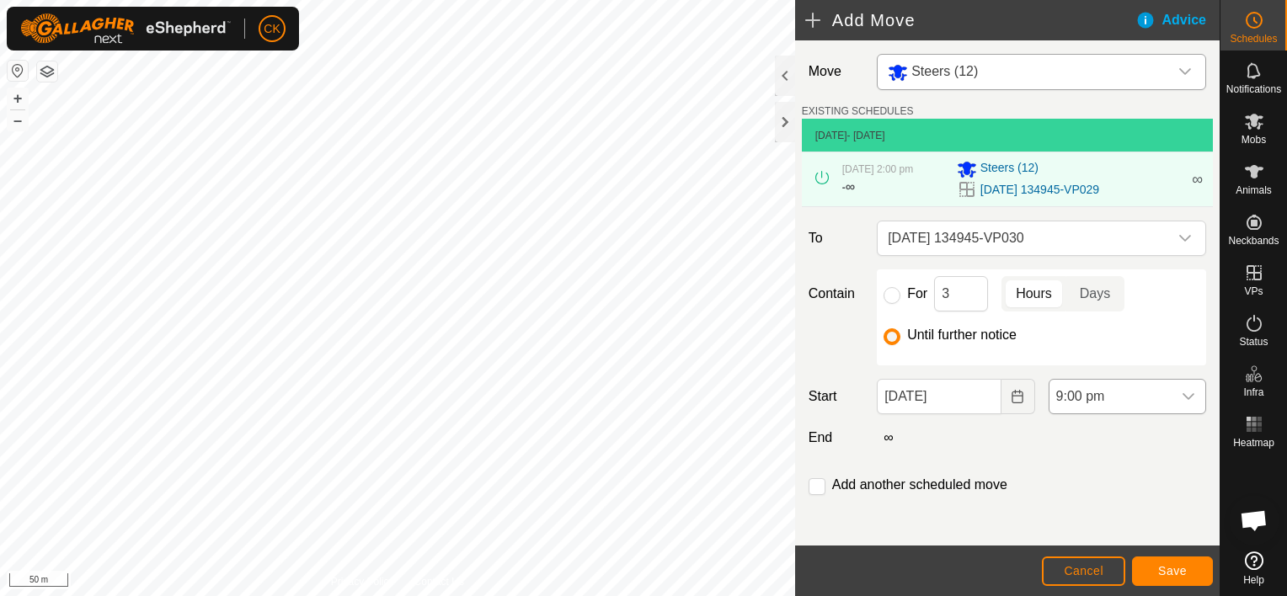
click at [1182, 395] on icon "dropdown trigger" at bounding box center [1188, 396] width 13 height 13
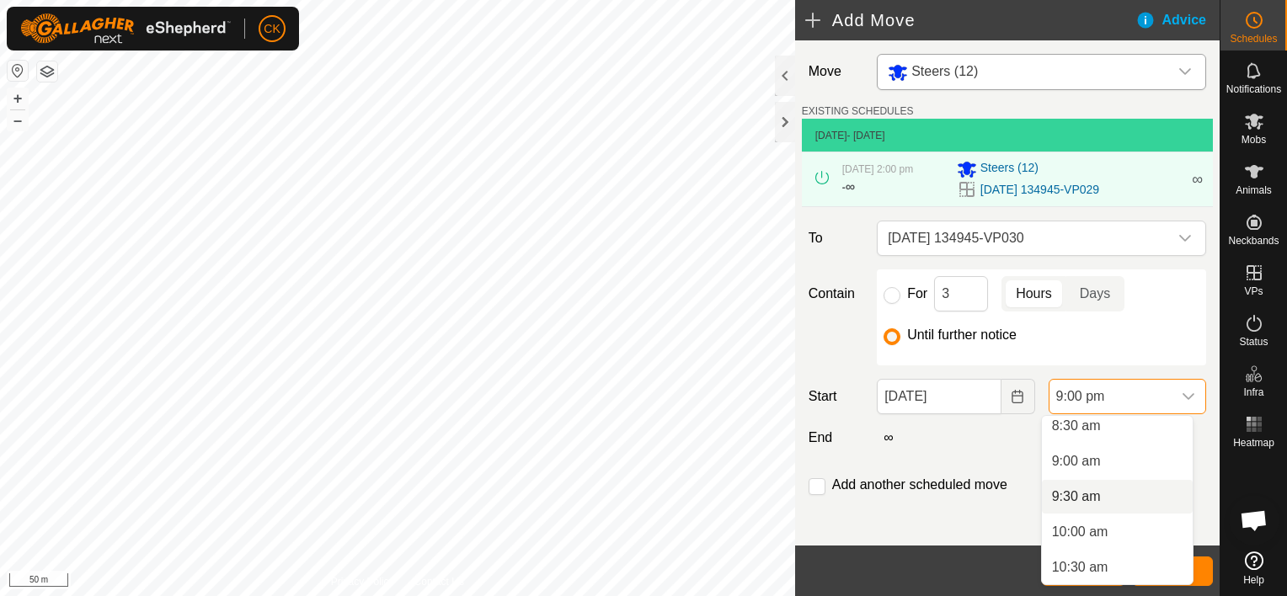
scroll to position [566, 0]
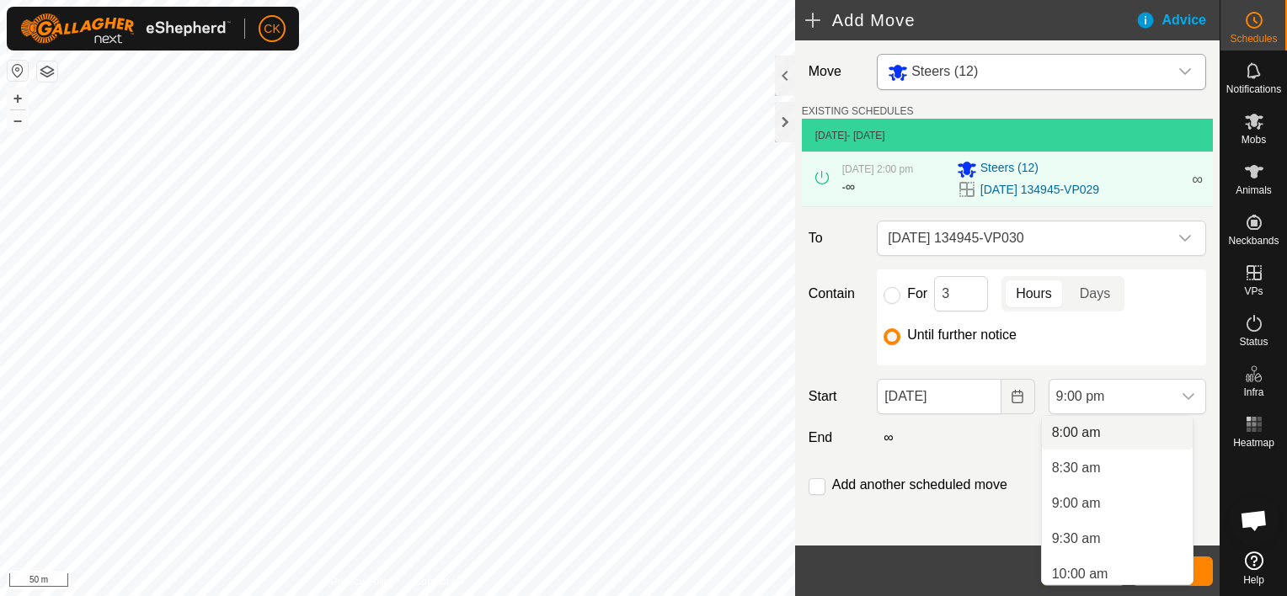
click at [1079, 429] on li "8:00 am" at bounding box center [1117, 433] width 151 height 34
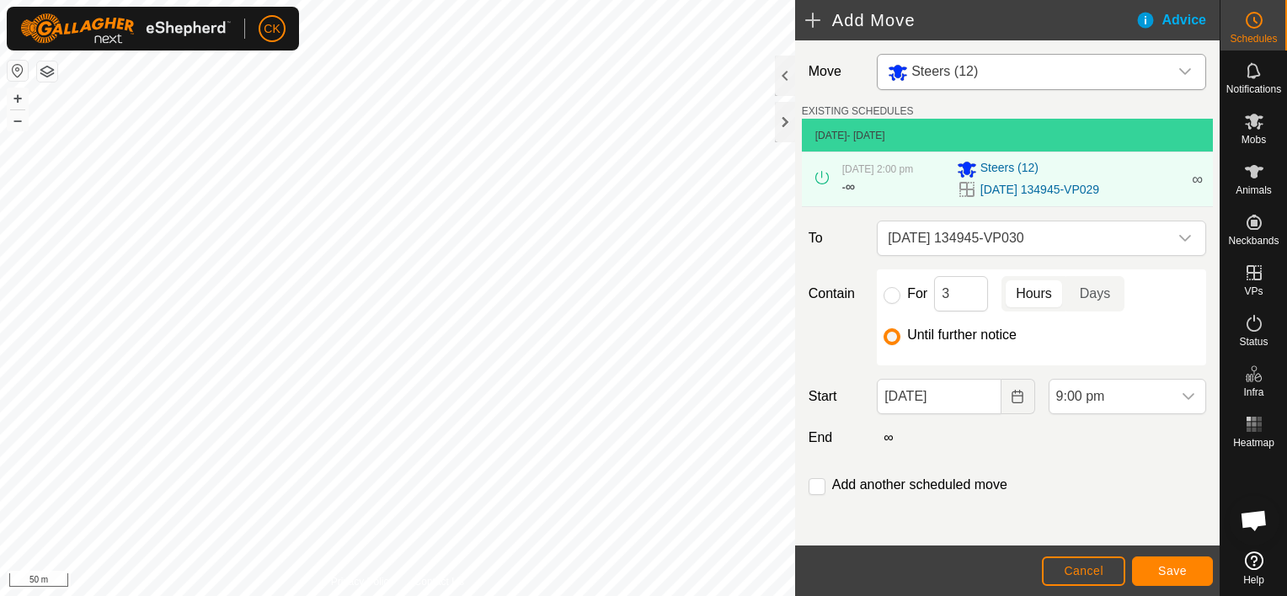
scroll to position [1351, 0]
click at [1176, 570] on span "Save" at bounding box center [1172, 570] width 29 height 13
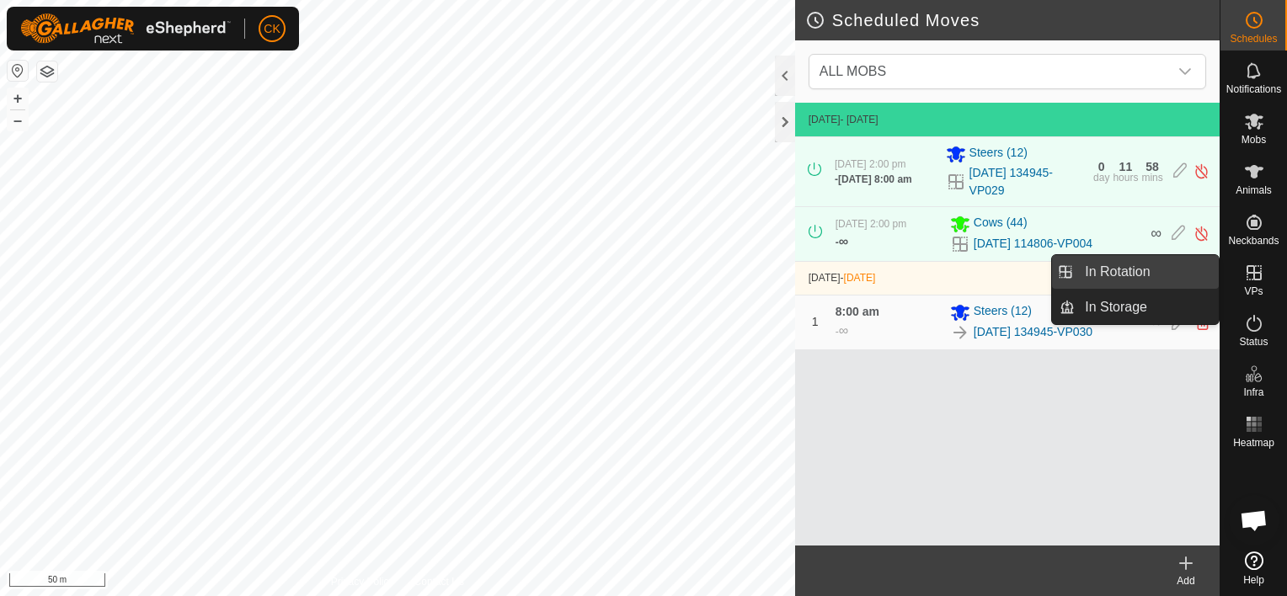
click at [1152, 271] on link "In Rotation" at bounding box center [1147, 272] width 144 height 34
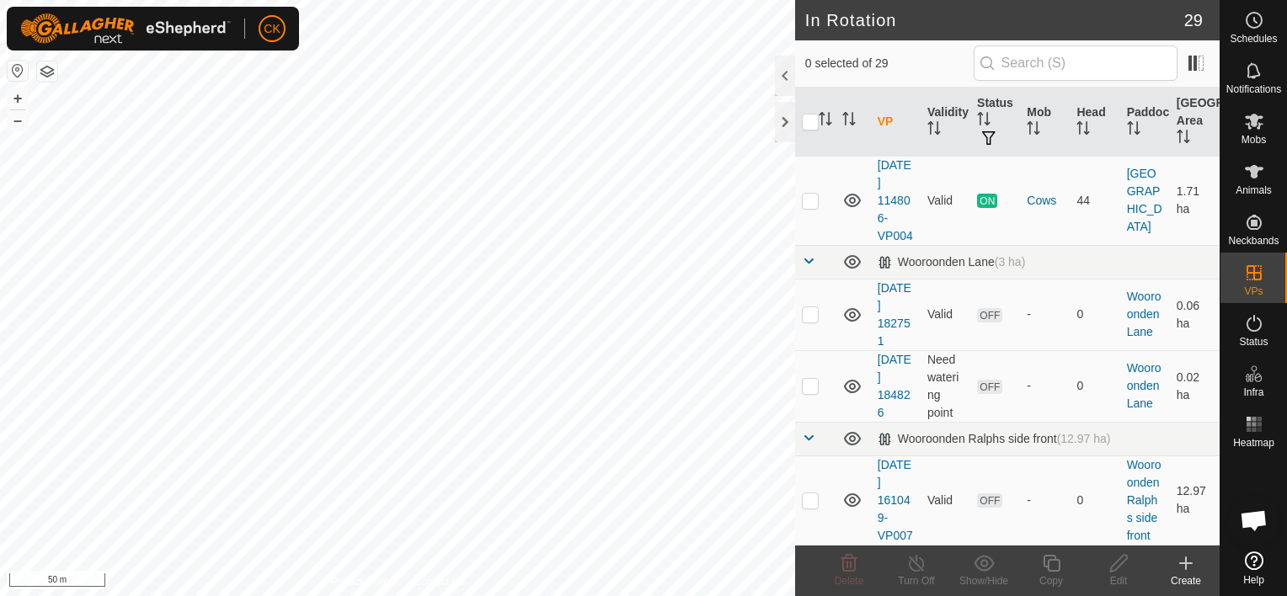
scroll to position [2527, 0]
click at [807, 207] on p-checkbox at bounding box center [810, 200] width 17 height 13
checkbox input "true"
click at [1051, 560] on icon at bounding box center [1051, 563] width 17 height 17
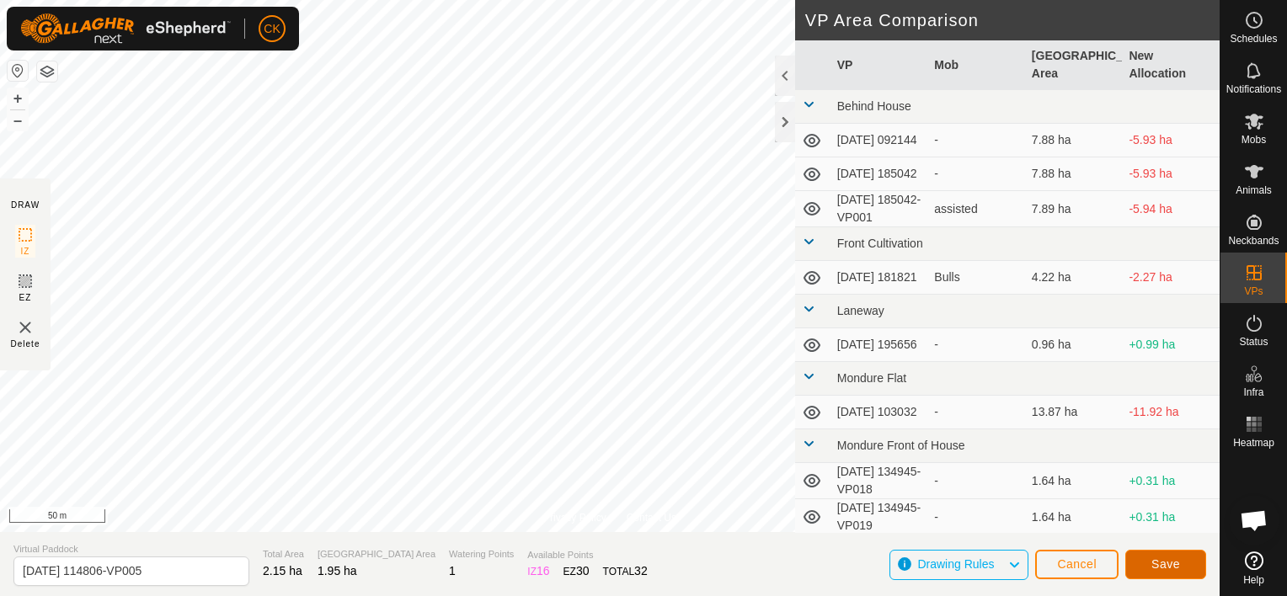
click at [1159, 562] on span "Save" at bounding box center [1165, 564] width 29 height 13
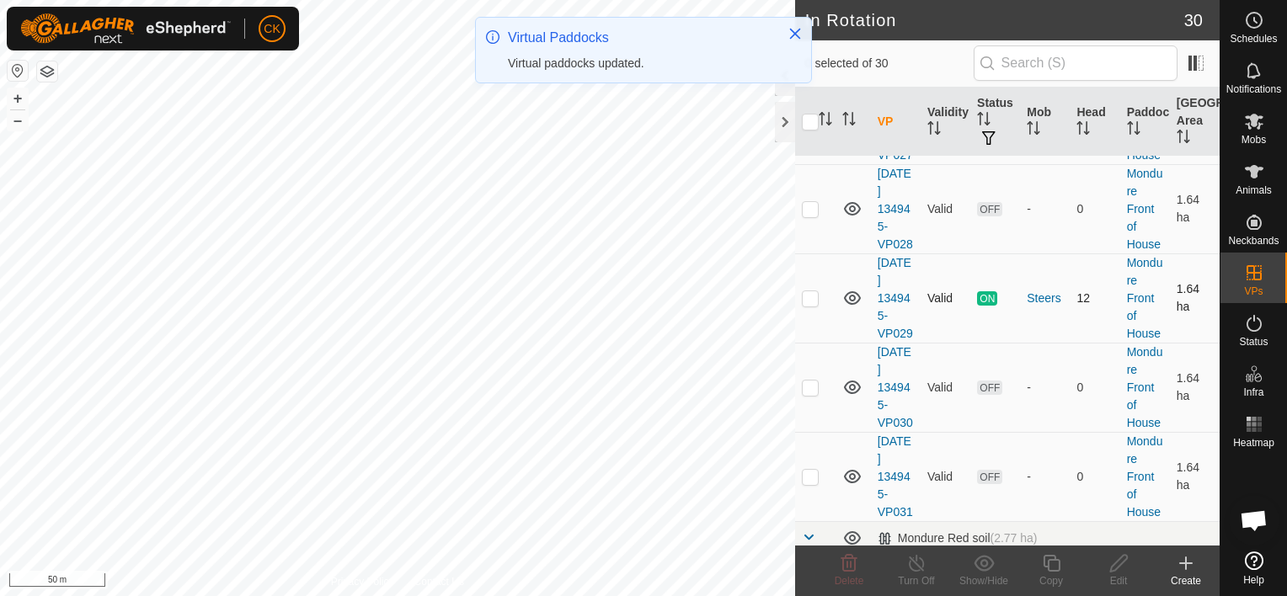
scroll to position [1769, 0]
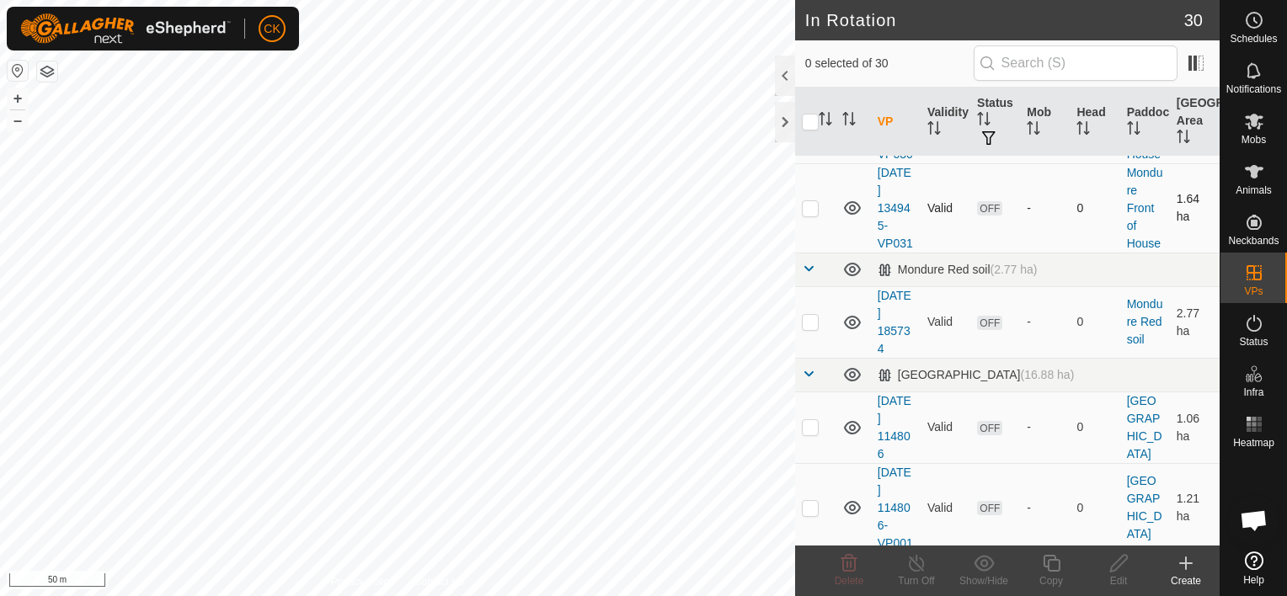
click at [811, 215] on p-checkbox at bounding box center [810, 207] width 17 height 13
checkbox input "false"
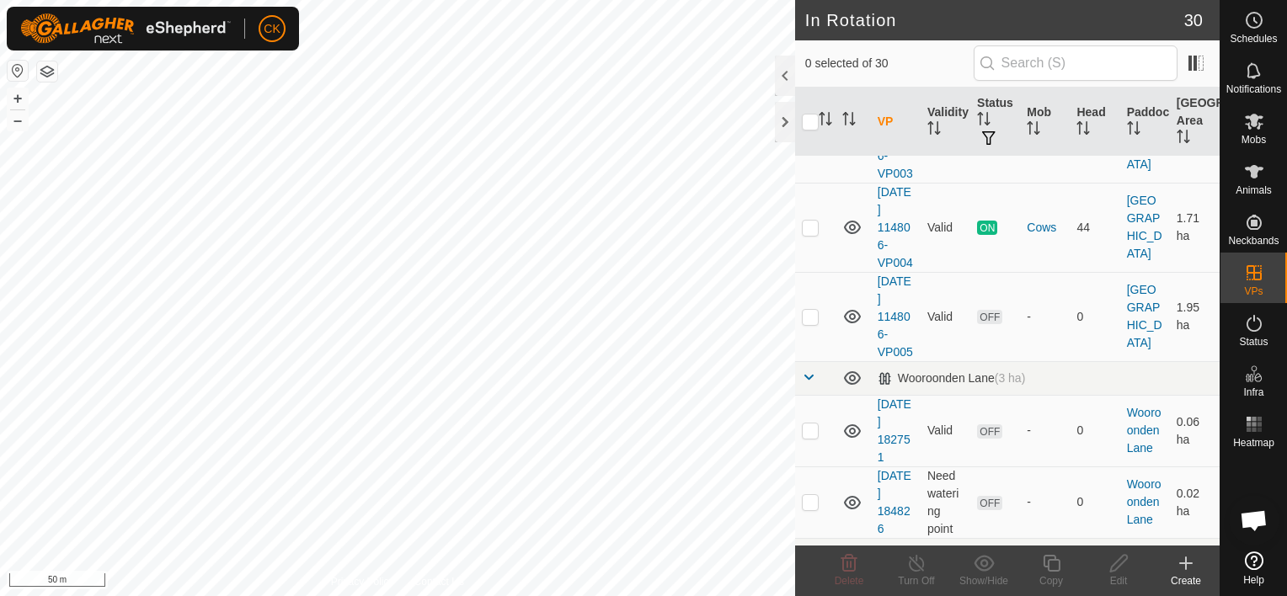
scroll to position [2527, 0]
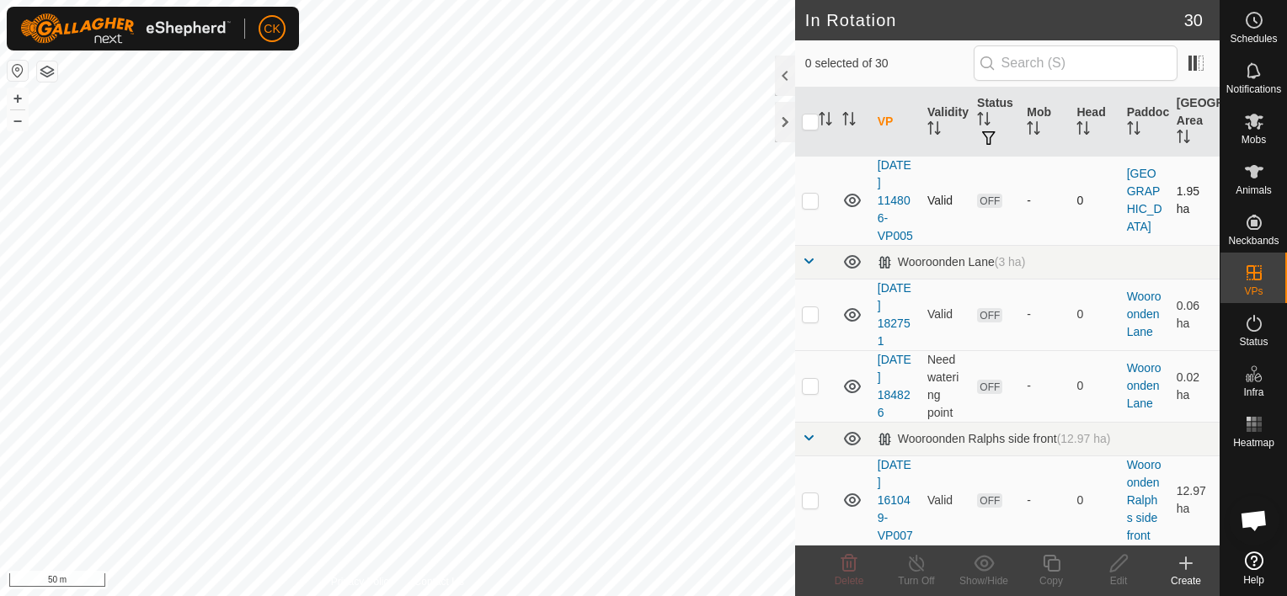
click at [809, 207] on p-checkbox at bounding box center [810, 200] width 17 height 13
checkbox input "true"
click at [1051, 563] on icon at bounding box center [1051, 563] width 21 height 20
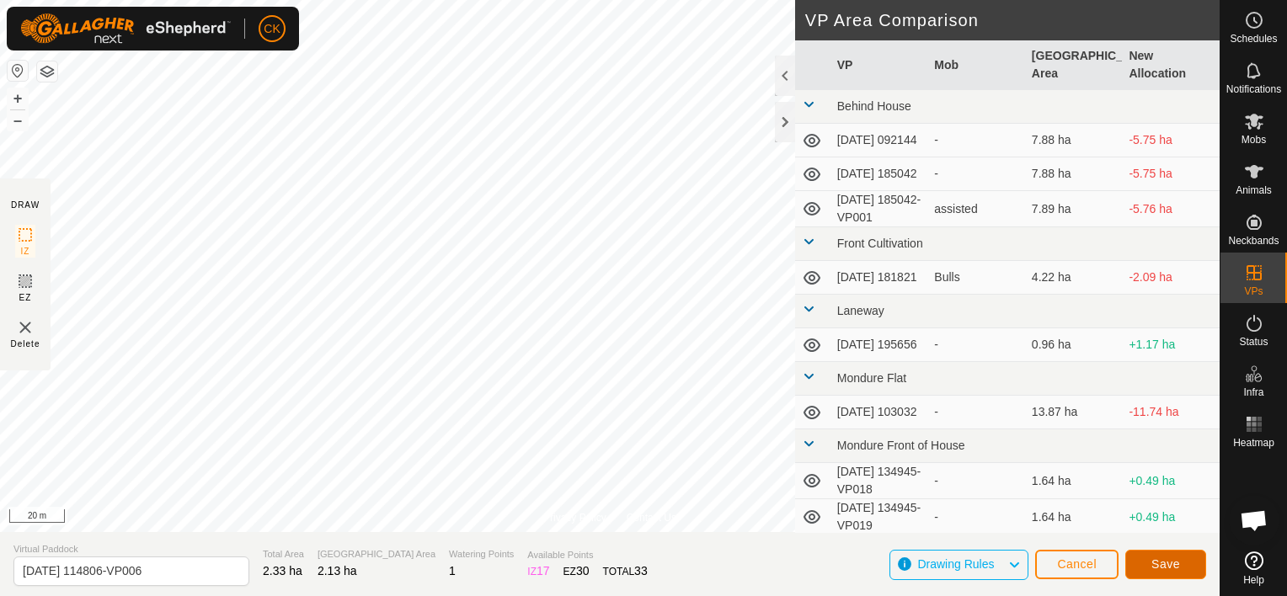
click at [1169, 566] on span "Save" at bounding box center [1165, 564] width 29 height 13
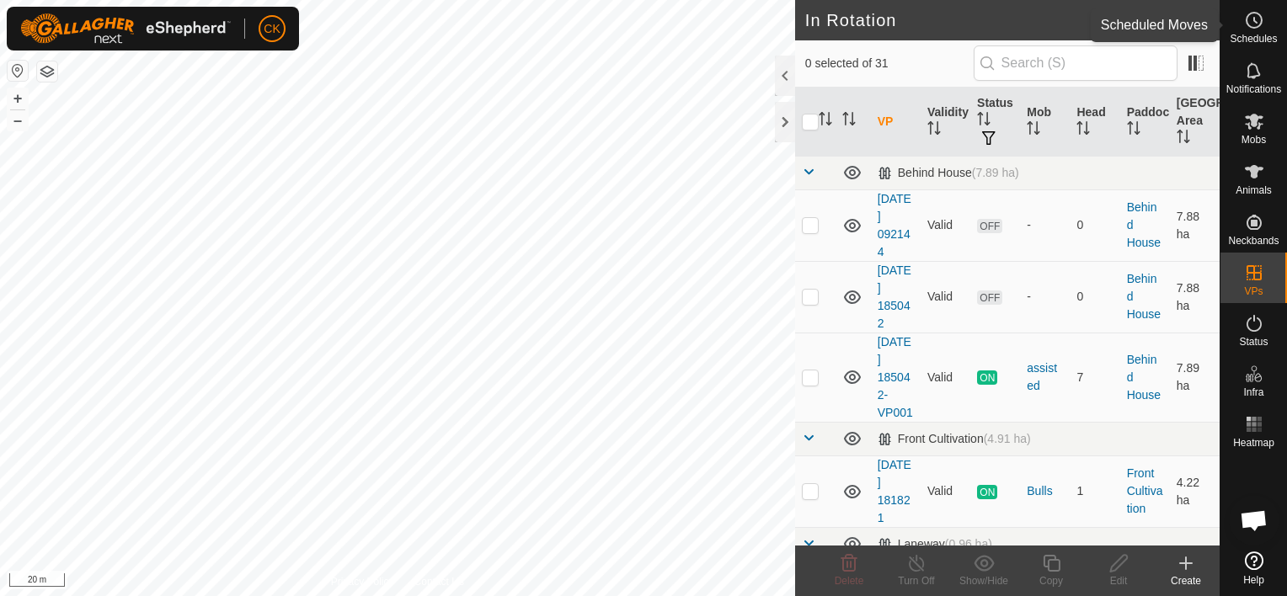
click at [1251, 20] on icon at bounding box center [1254, 20] width 20 height 20
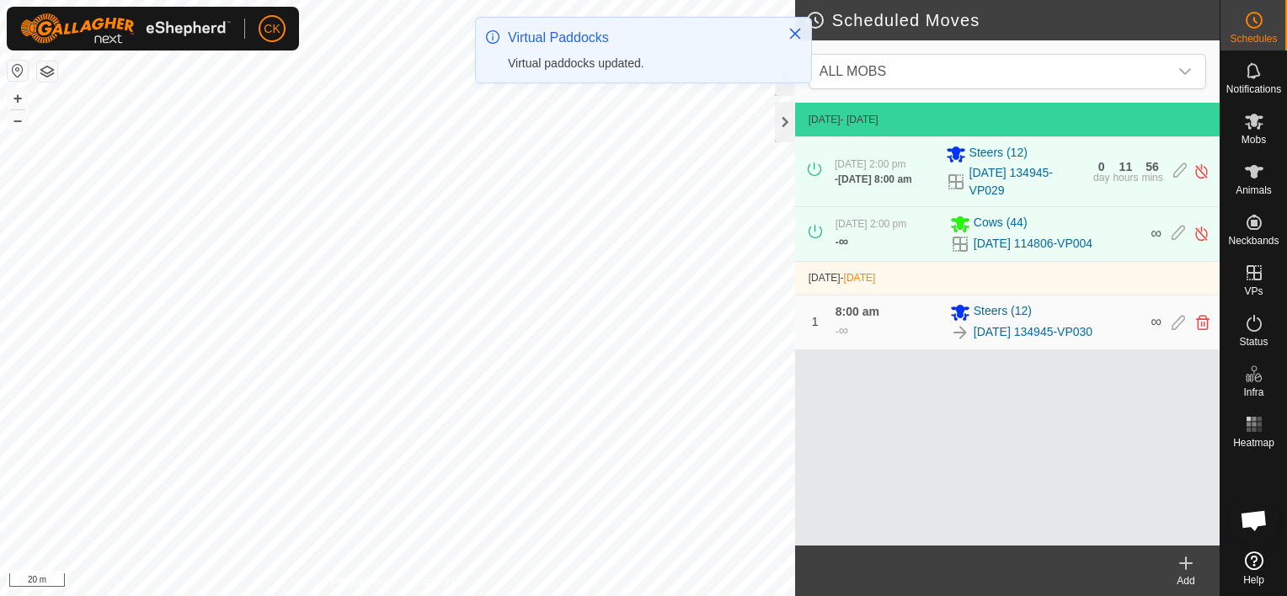
click at [1183, 559] on icon at bounding box center [1186, 563] width 20 height 20
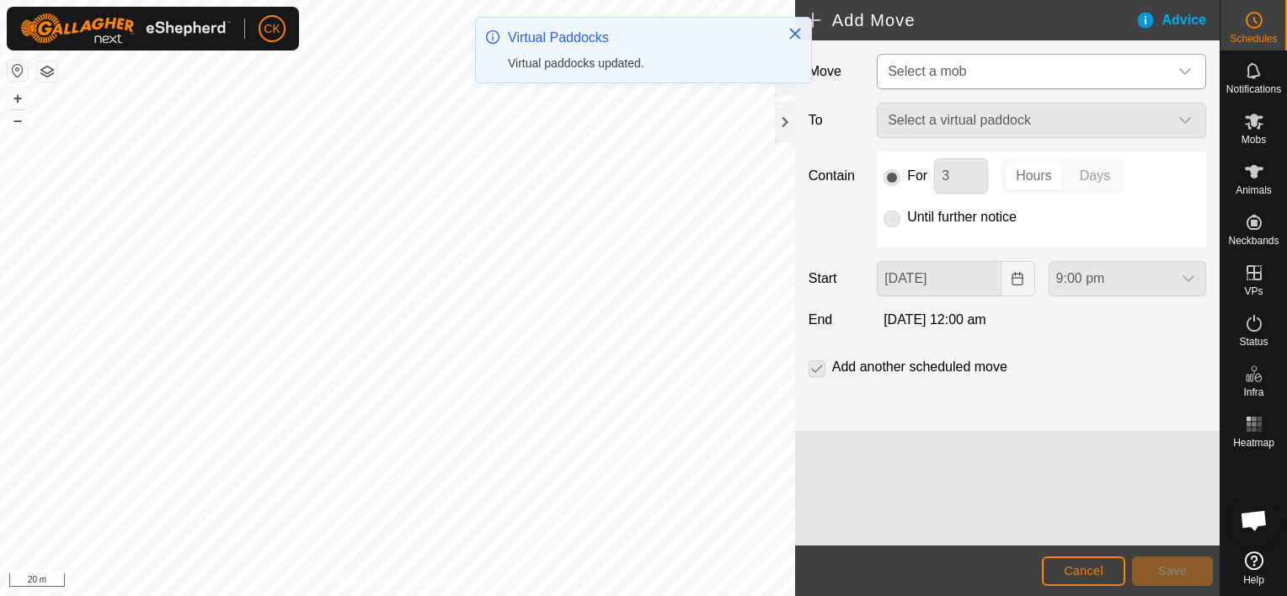
click at [1186, 67] on icon "dropdown trigger" at bounding box center [1184, 71] width 13 height 13
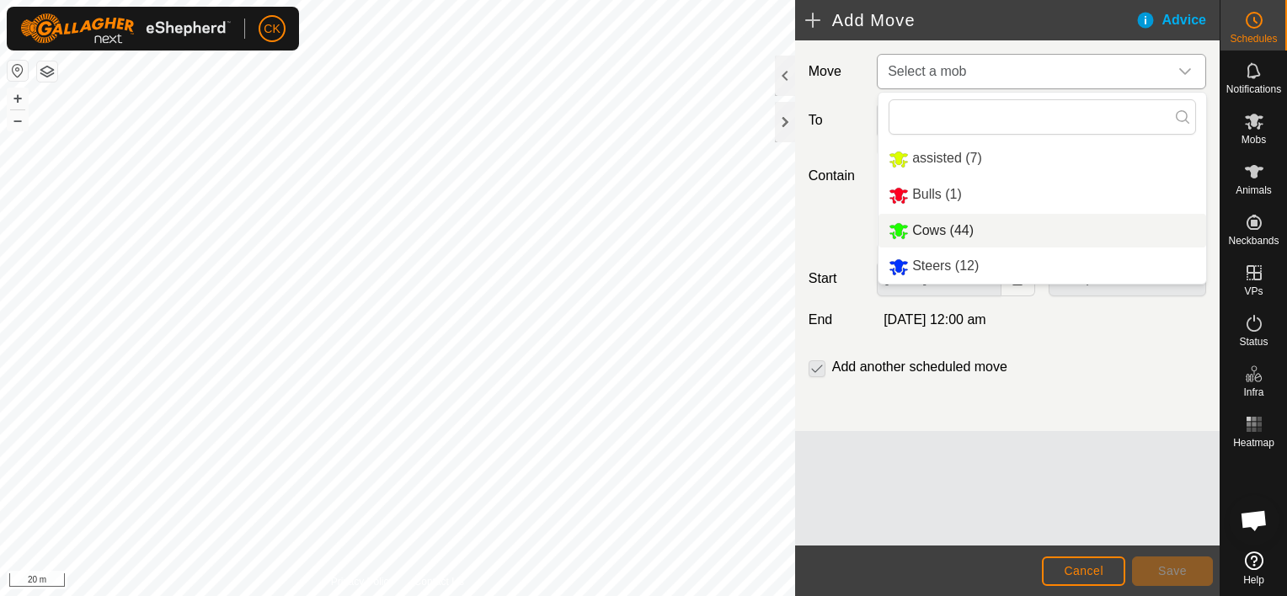
click at [960, 229] on li "Cows (44)" at bounding box center [1043, 231] width 328 height 35
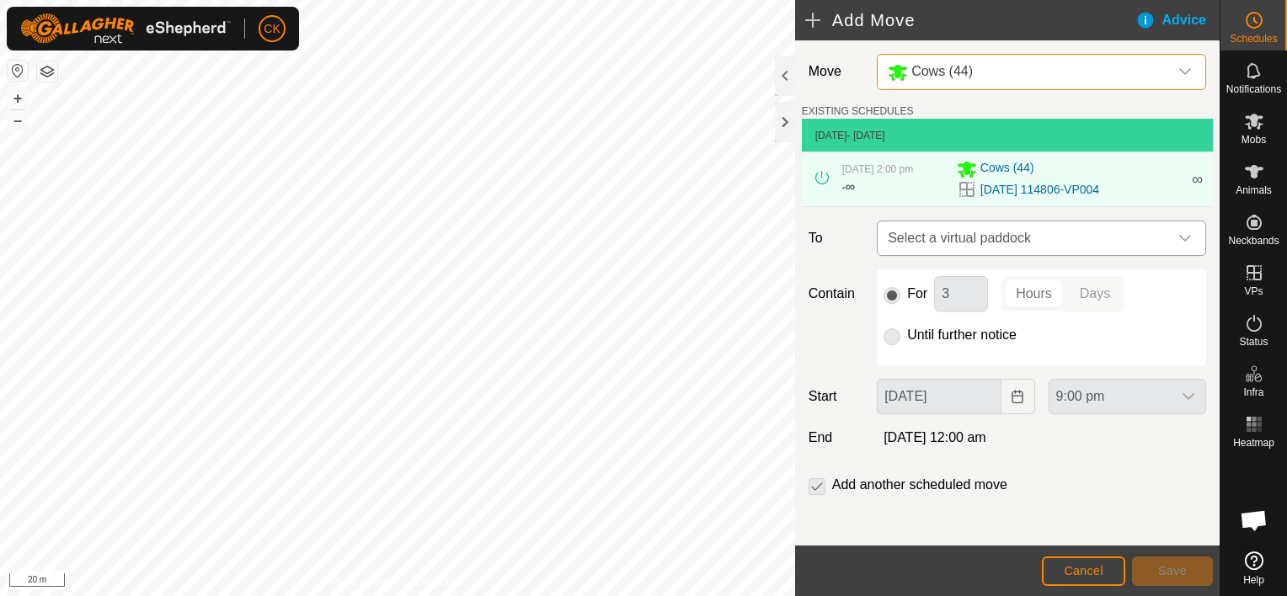
click at [1178, 240] on icon "dropdown trigger" at bounding box center [1184, 238] width 13 height 13
click at [1178, 235] on icon "dropdown trigger" at bounding box center [1184, 238] width 13 height 13
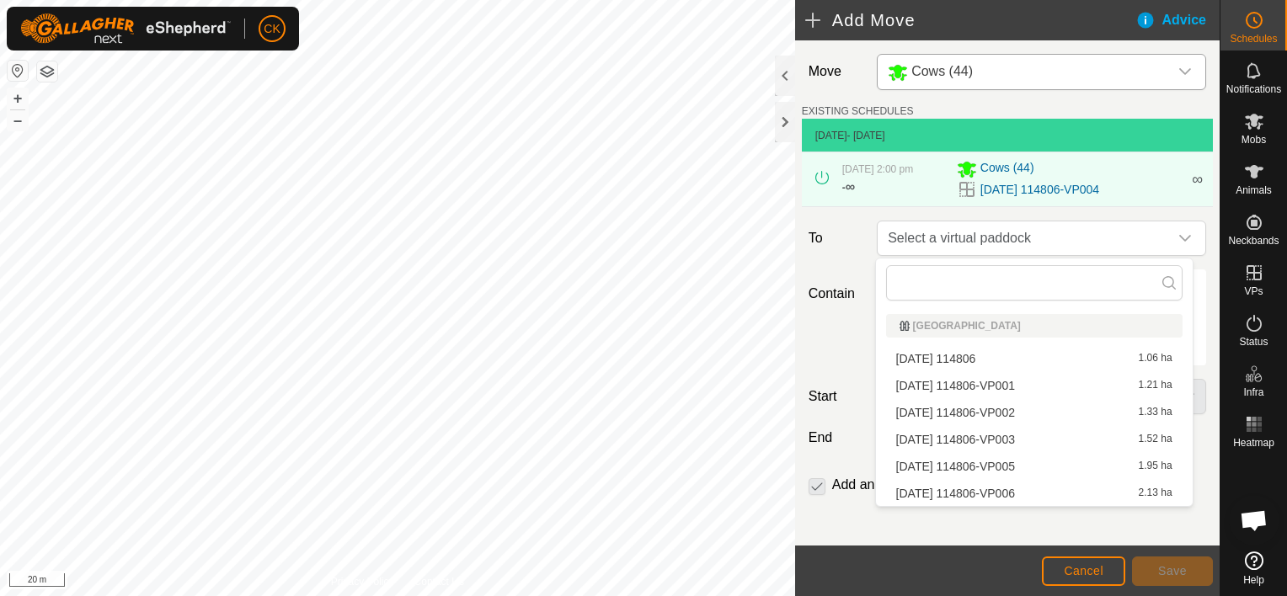
click at [1015, 462] on li "[DATE] 114806-VP005 1.95 ha" at bounding box center [1034, 466] width 297 height 25
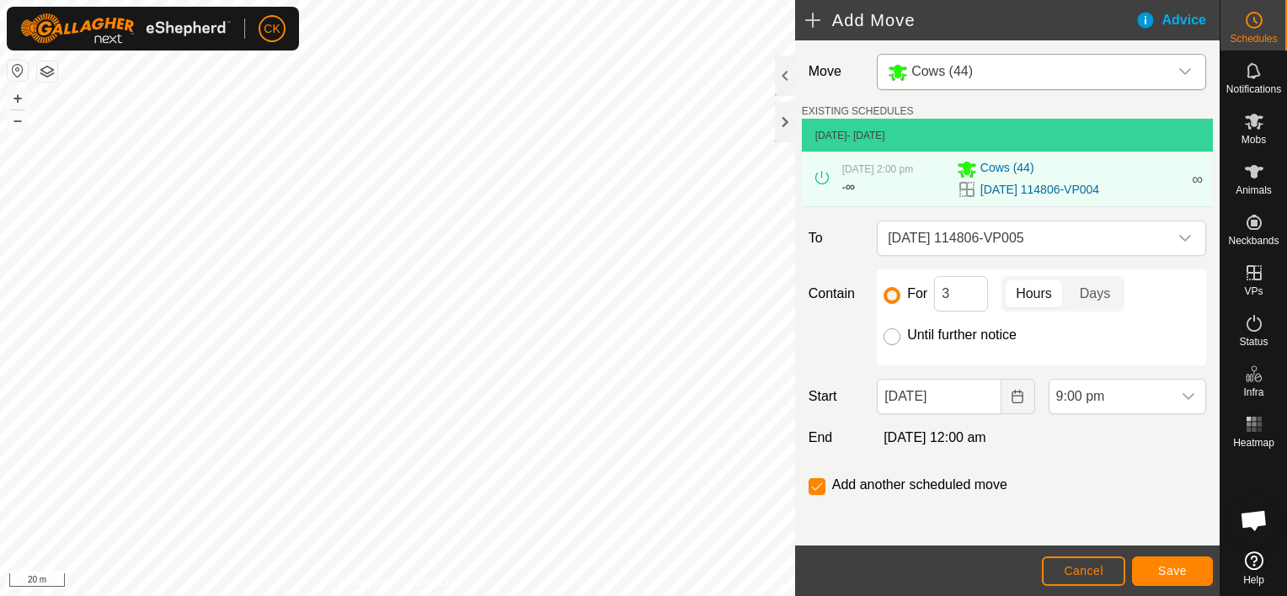
click at [885, 337] on input "Until further notice" at bounding box center [892, 337] width 17 height 17
radio input "true"
checkbox input "false"
click at [986, 398] on input "[DATE]" at bounding box center [939, 396] width 124 height 35
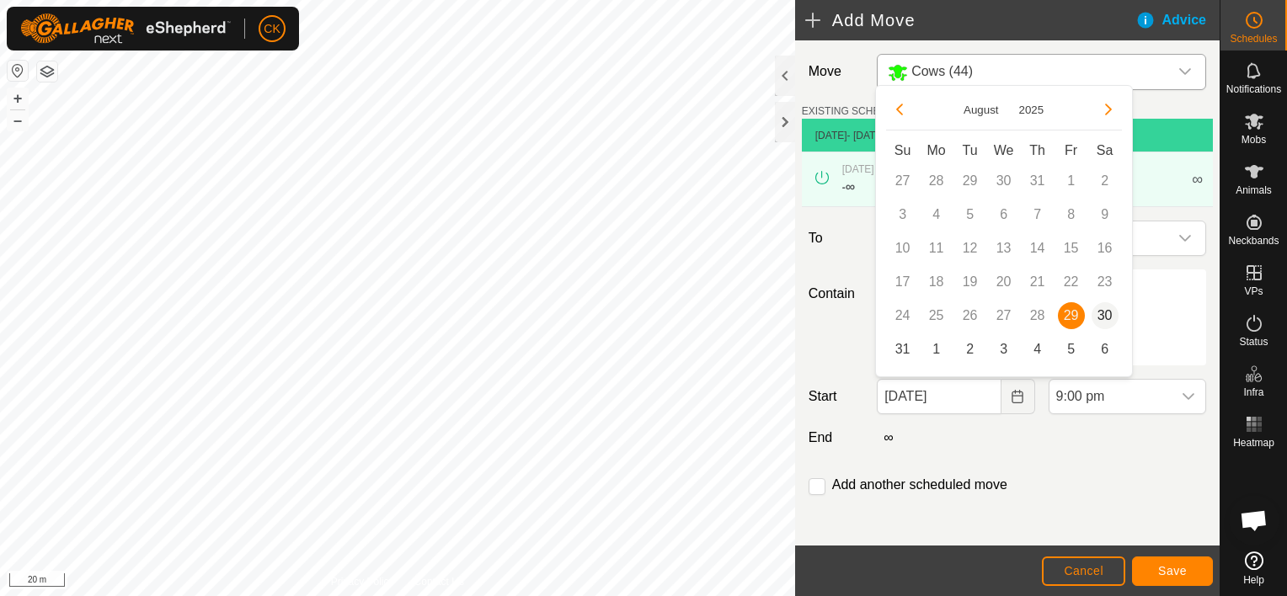
click at [1104, 310] on span "30" at bounding box center [1105, 315] width 27 height 27
type input "[DATE]"
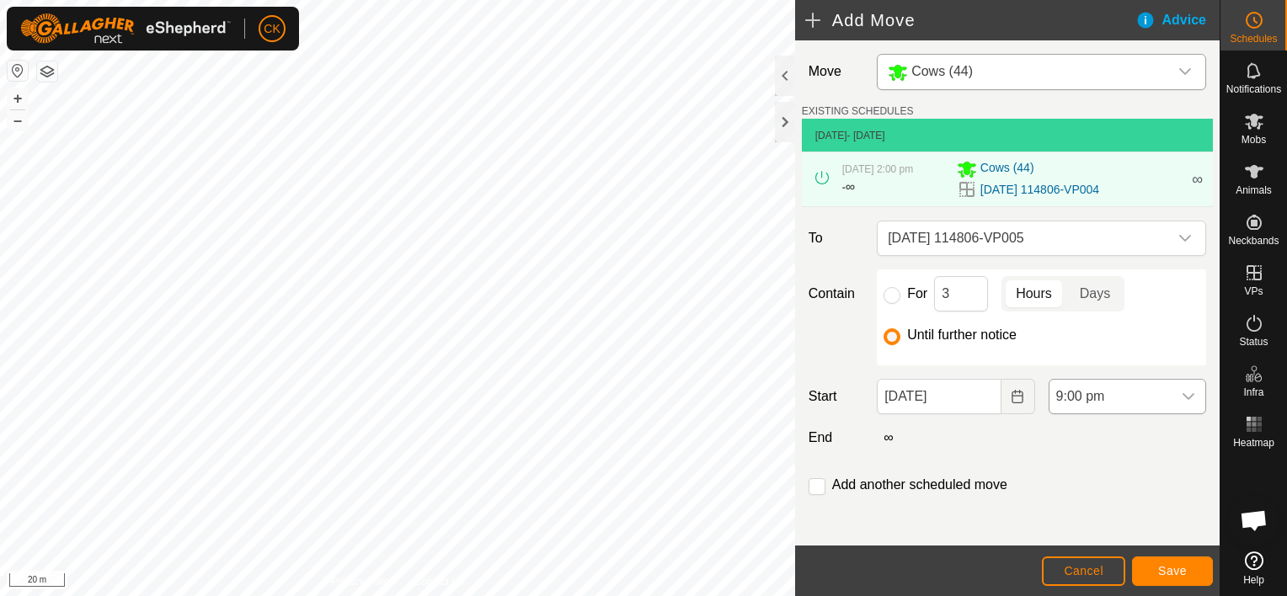
click at [1182, 398] on icon "dropdown trigger" at bounding box center [1188, 396] width 13 height 13
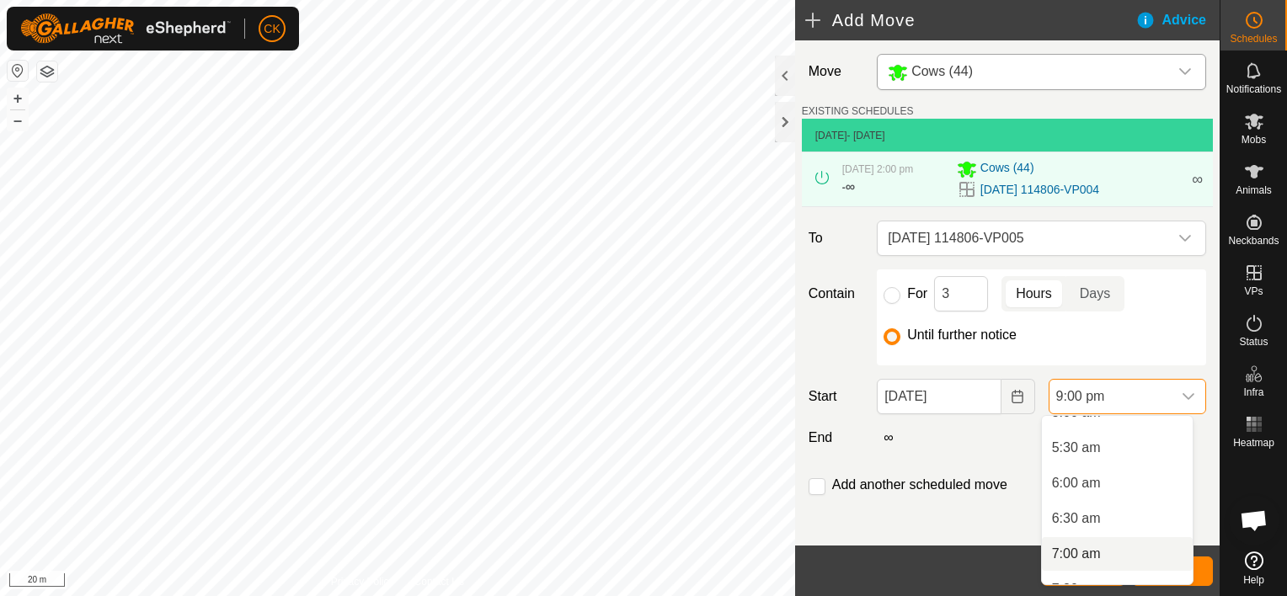
scroll to position [327, 0]
click at [1077, 458] on li "5:00 am" at bounding box center [1117, 460] width 151 height 34
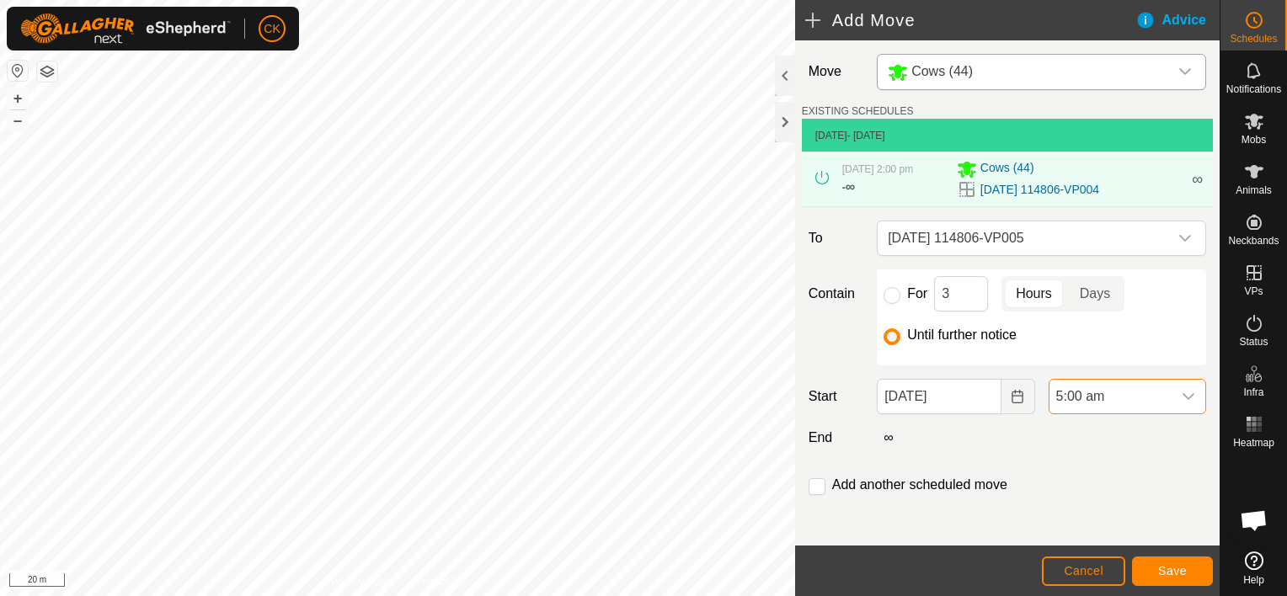
scroll to position [1351, 0]
click at [1159, 567] on span "Save" at bounding box center [1172, 570] width 29 height 13
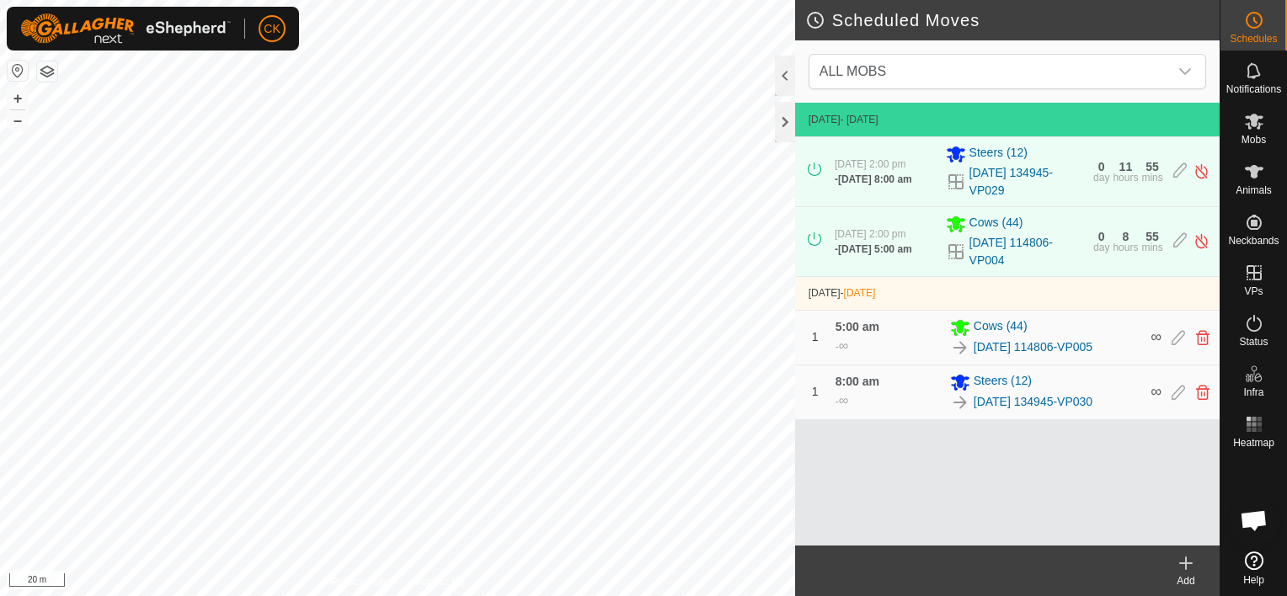
click at [1183, 560] on icon at bounding box center [1186, 563] width 20 height 20
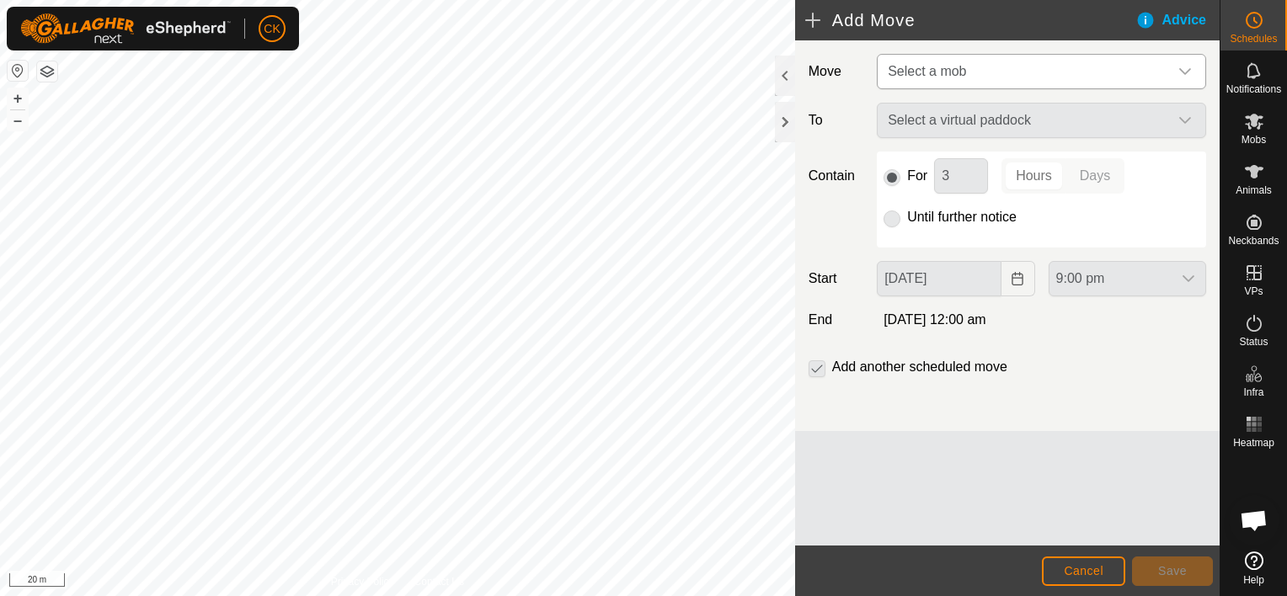
click at [1184, 62] on div "dropdown trigger" at bounding box center [1185, 72] width 34 height 34
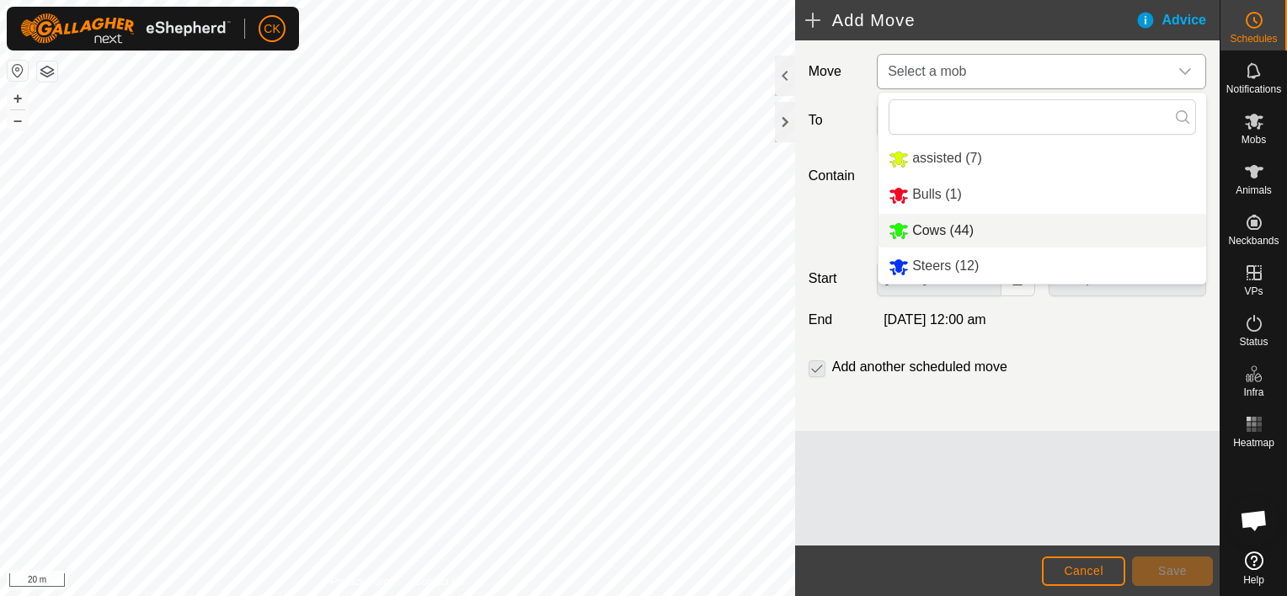
click at [908, 233] on li "Cows (44)" at bounding box center [1043, 231] width 328 height 35
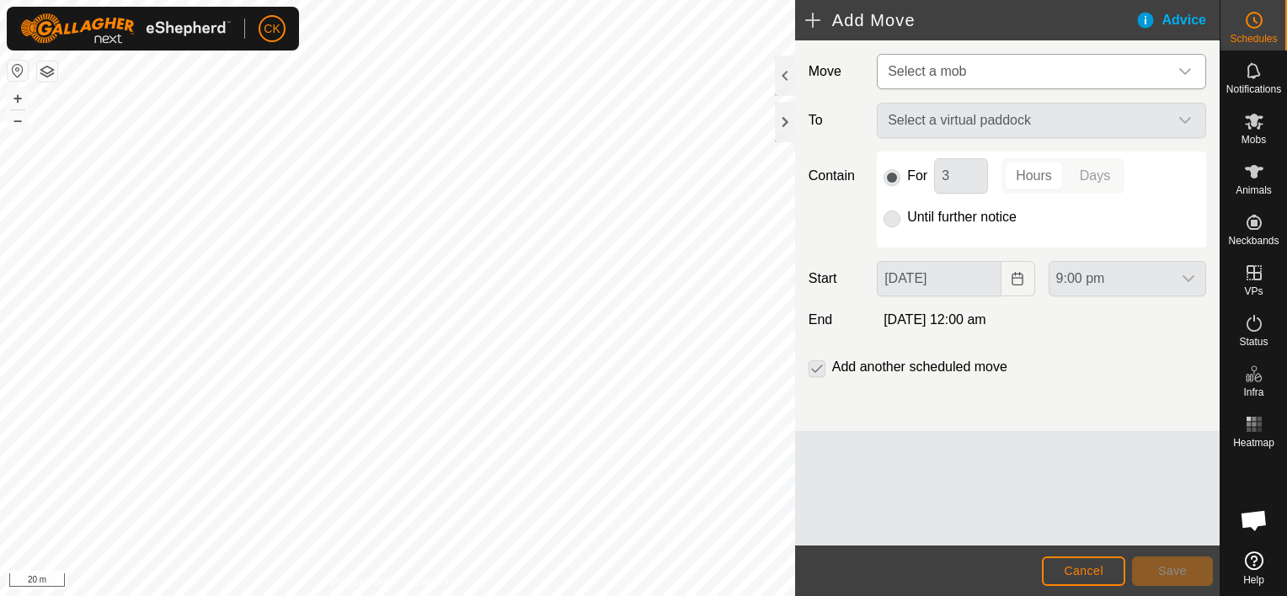
type input "[DATE]"
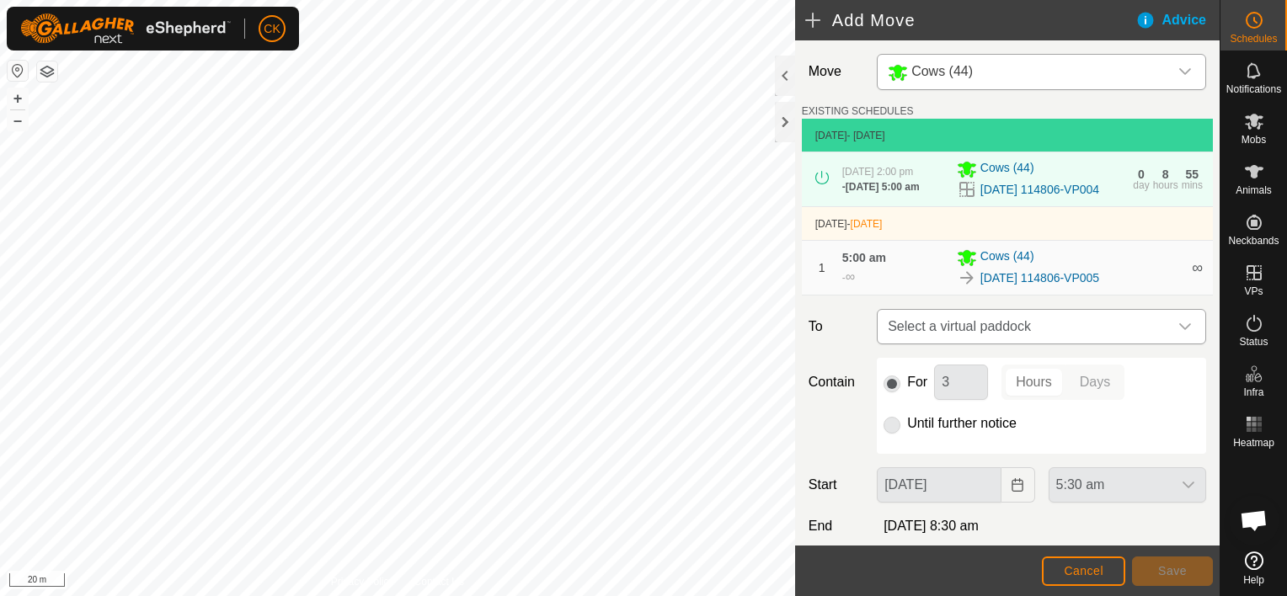
click at [1178, 334] on icon "dropdown trigger" at bounding box center [1184, 326] width 13 height 13
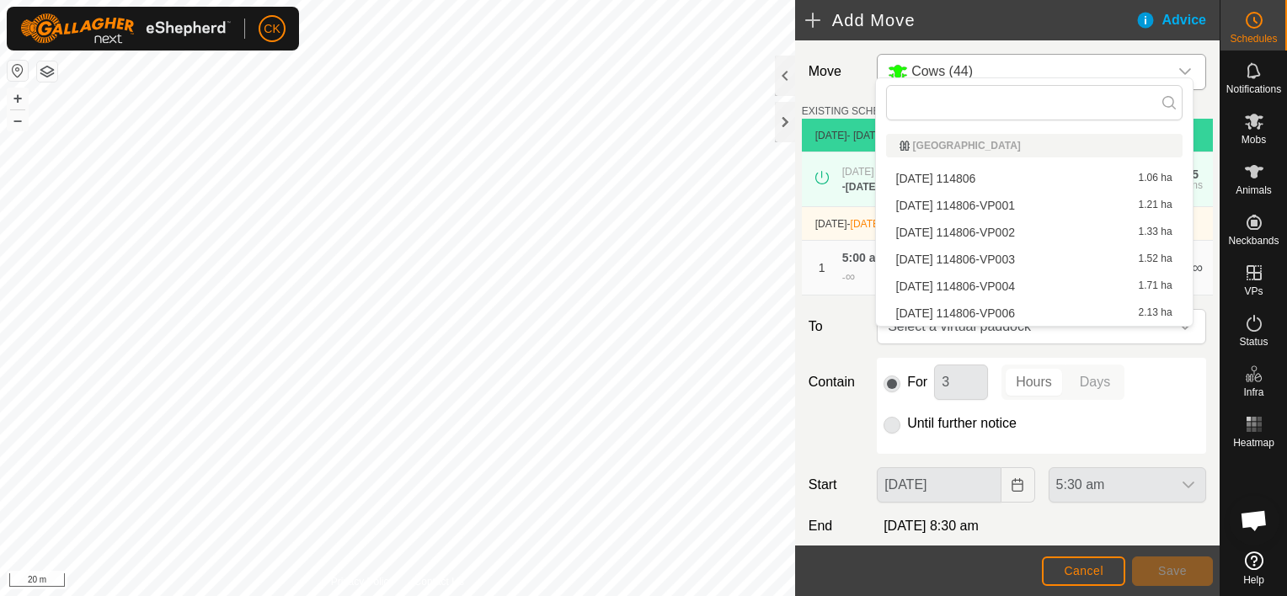
click at [1088, 313] on li "[DATE] 114806-VP006 2.13 ha" at bounding box center [1034, 313] width 297 height 25
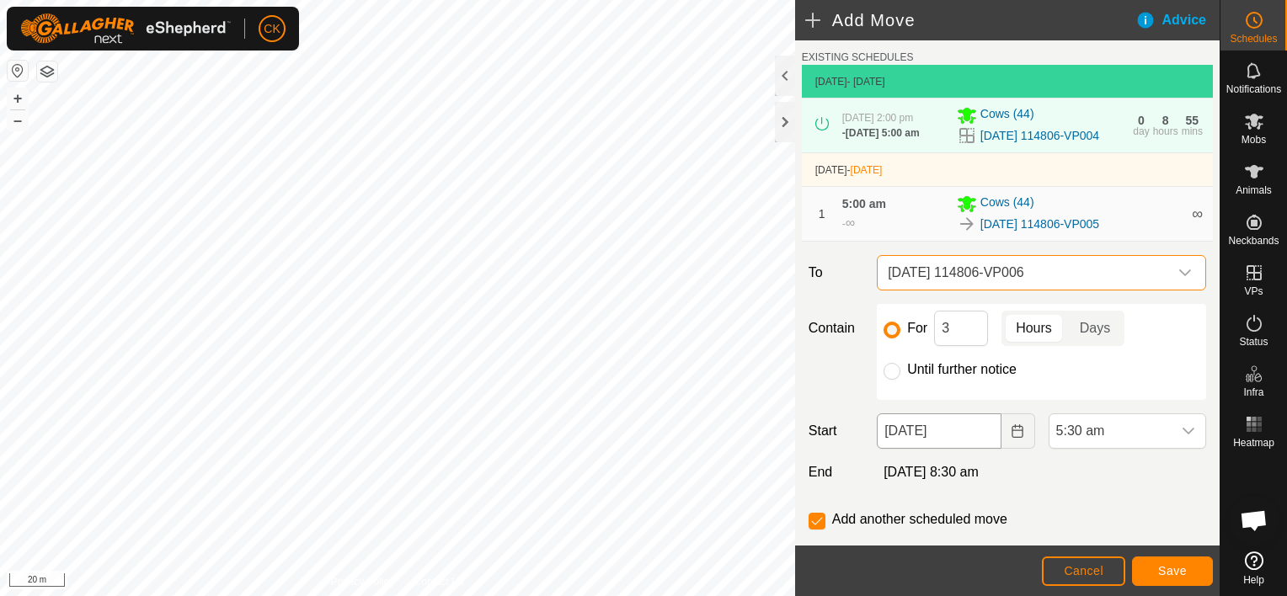
scroll to position [84, 0]
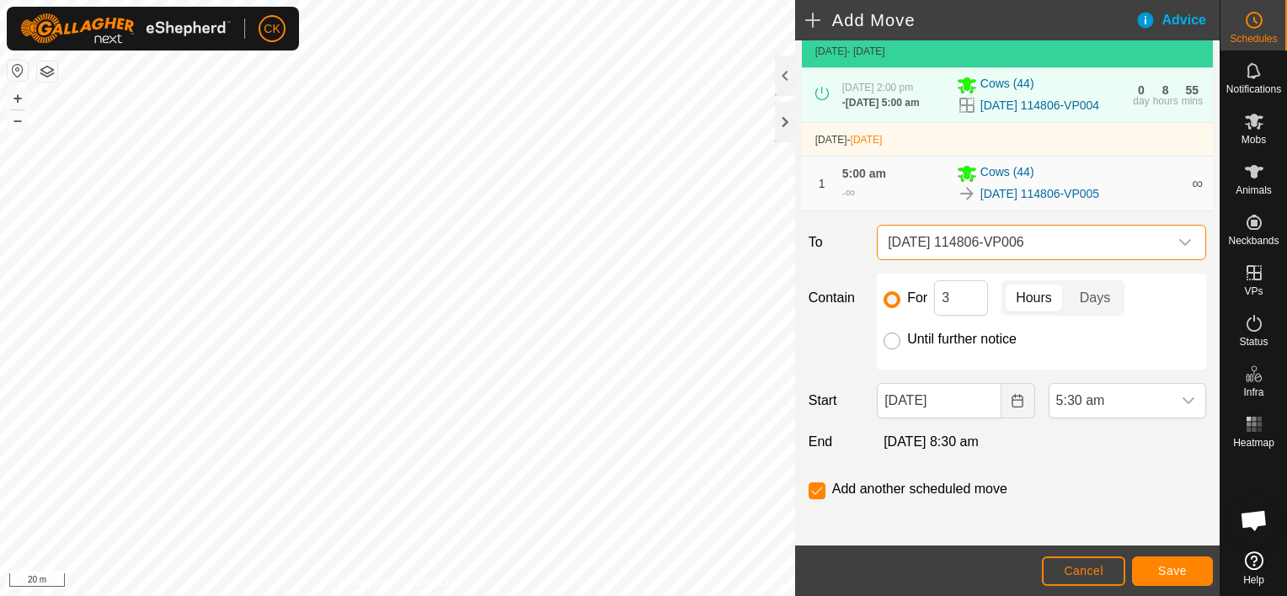
click at [892, 350] on input "Until further notice" at bounding box center [892, 341] width 17 height 17
radio input "true"
checkbox input "false"
click at [1182, 408] on icon "dropdown trigger" at bounding box center [1188, 400] width 13 height 13
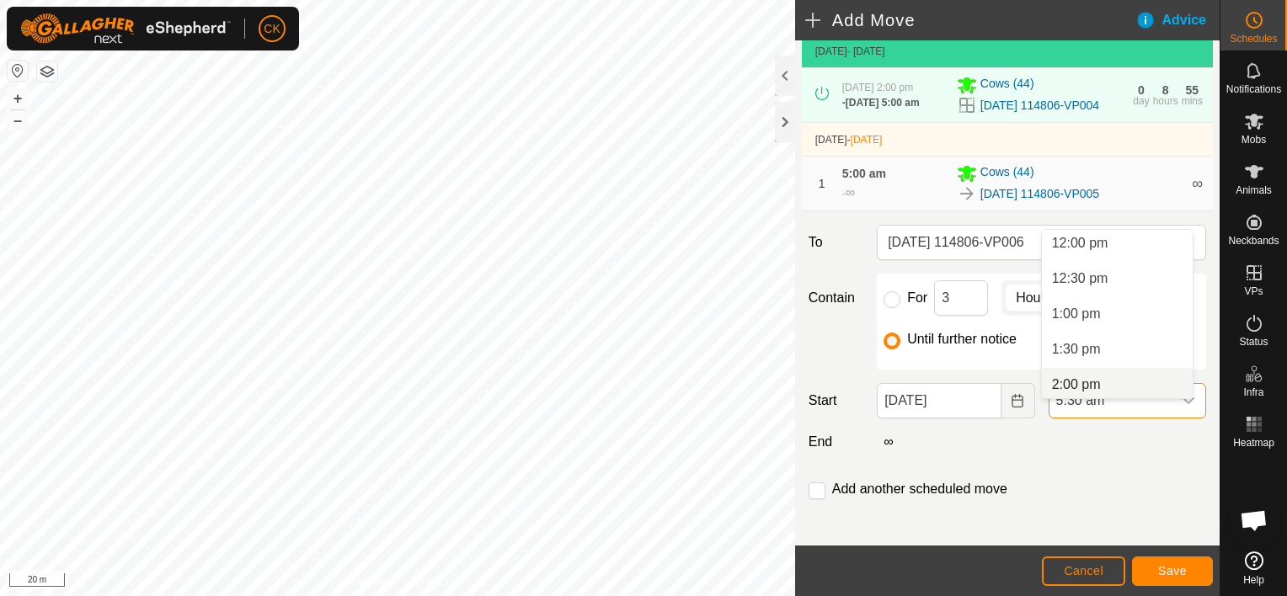
scroll to position [856, 0]
click at [1080, 378] on li "2:00 pm" at bounding box center [1117, 382] width 151 height 34
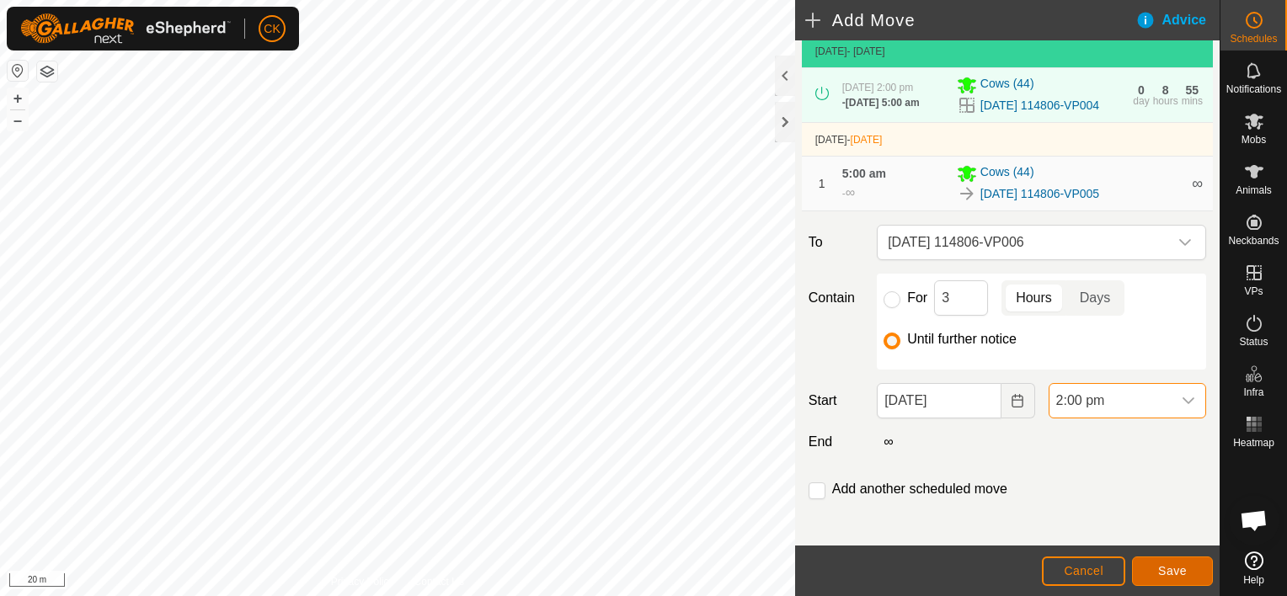
click at [1169, 568] on span "Save" at bounding box center [1172, 570] width 29 height 13
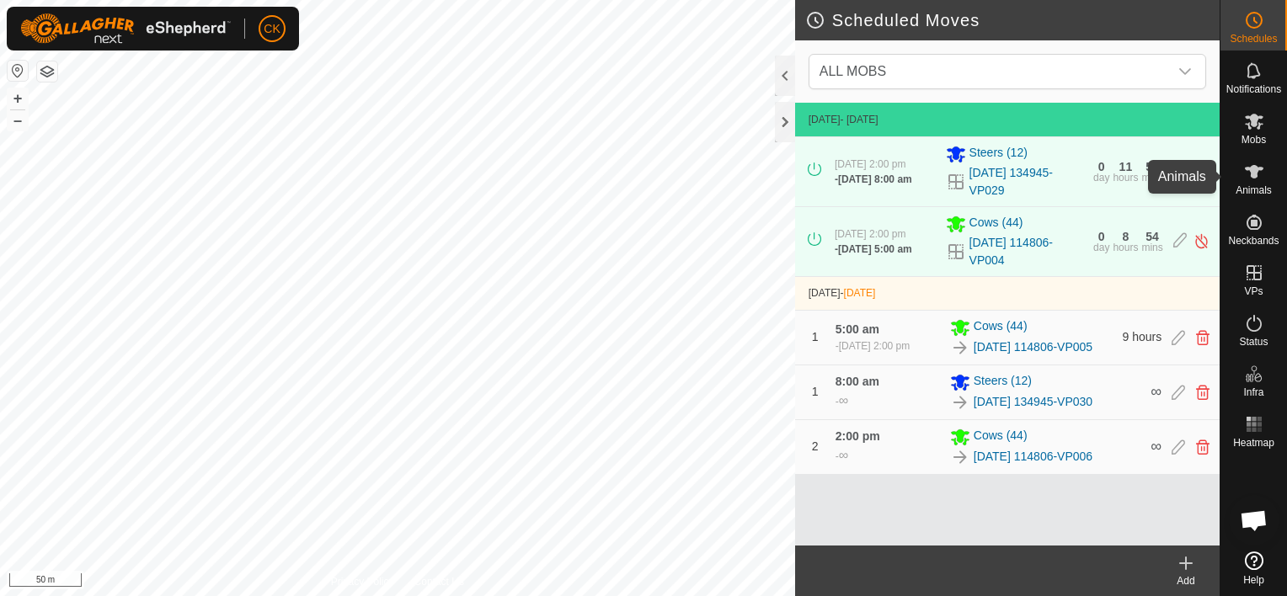
click at [1253, 166] on icon at bounding box center [1254, 171] width 19 height 13
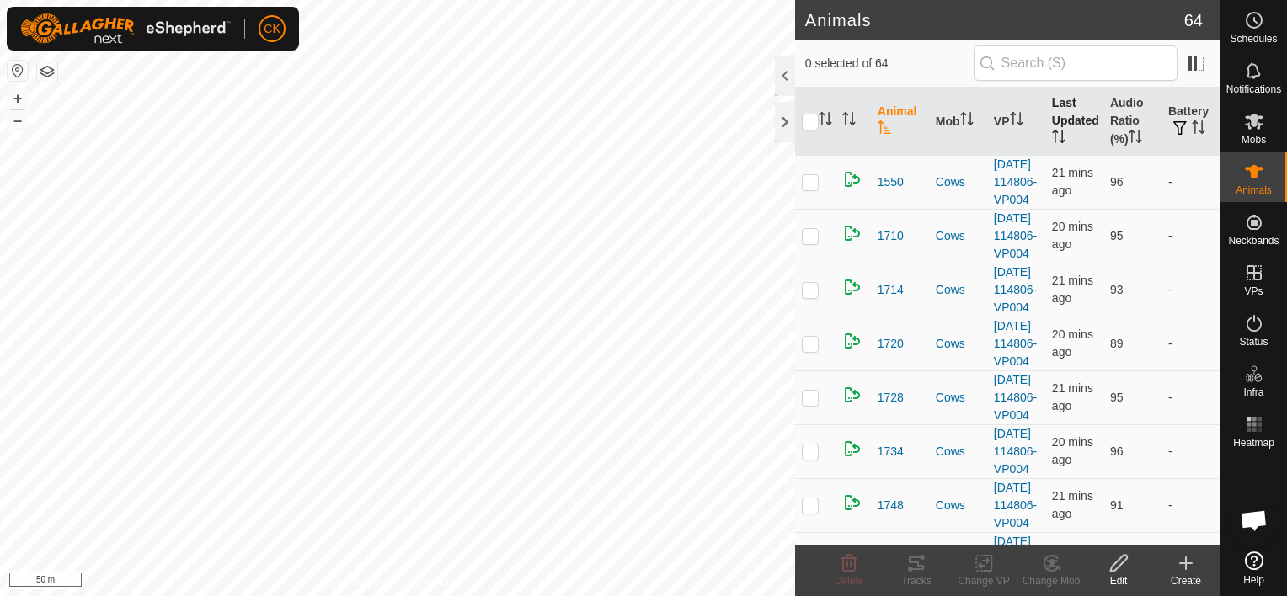
click at [1056, 110] on th "Last Updated" at bounding box center [1074, 122] width 58 height 68
click at [1111, 117] on th "Audio Ratio (%)" at bounding box center [1132, 122] width 58 height 68
click at [1173, 112] on th "Battery" at bounding box center [1191, 122] width 58 height 68
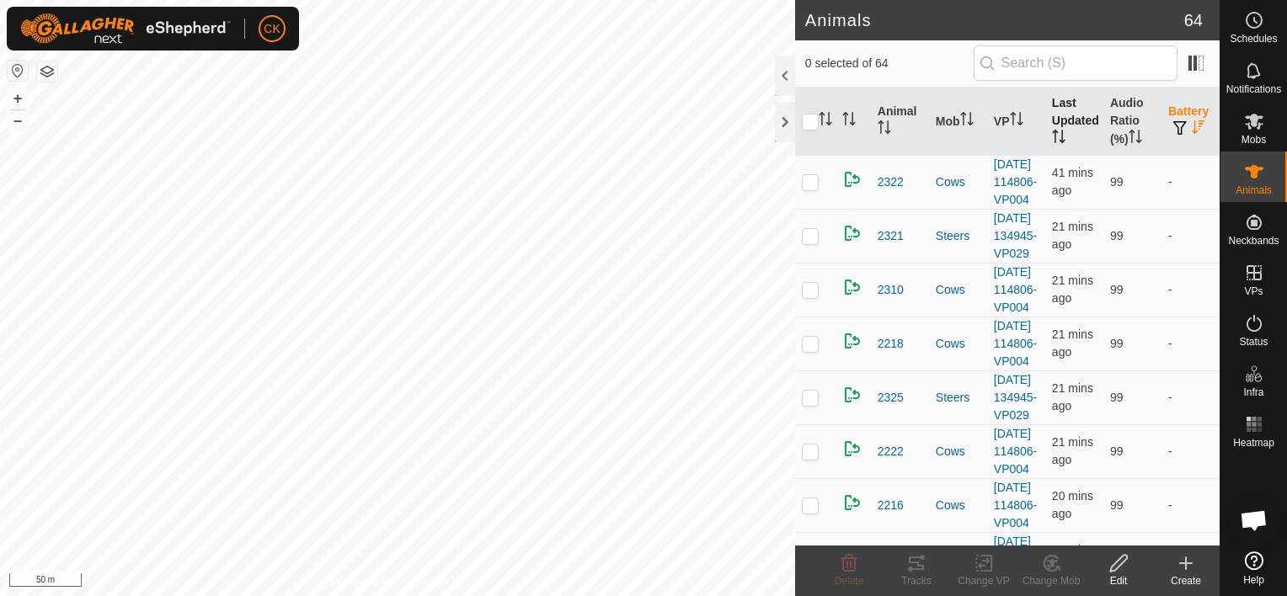
click at [1073, 121] on th "Last Updated" at bounding box center [1074, 122] width 58 height 68
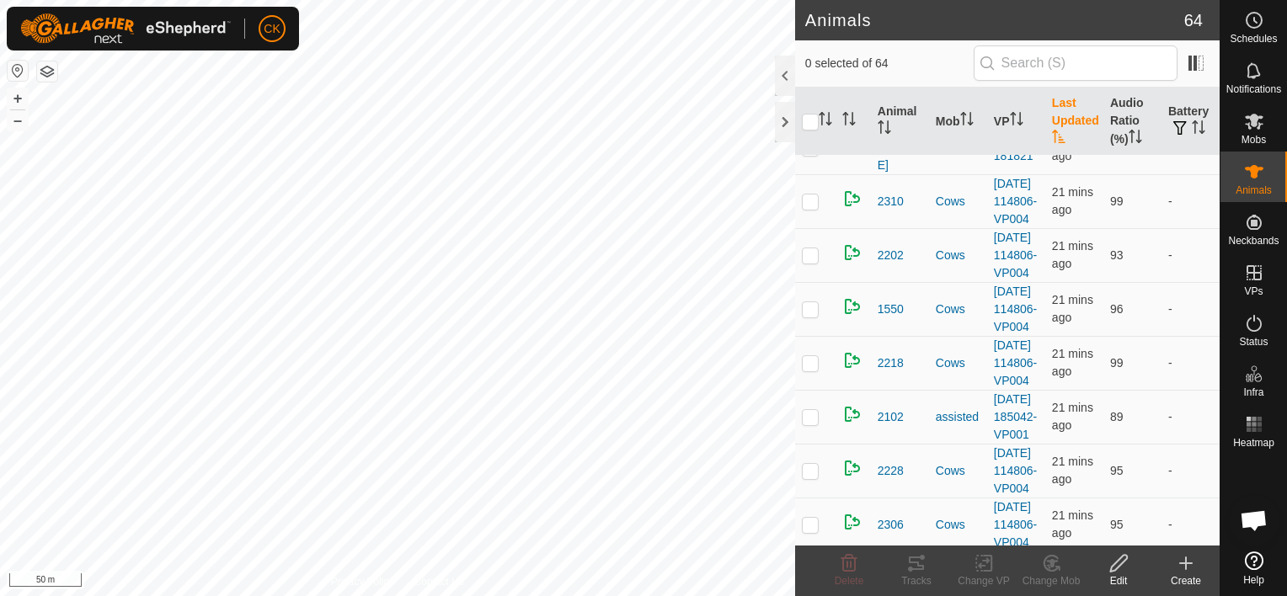
scroll to position [927, 0]
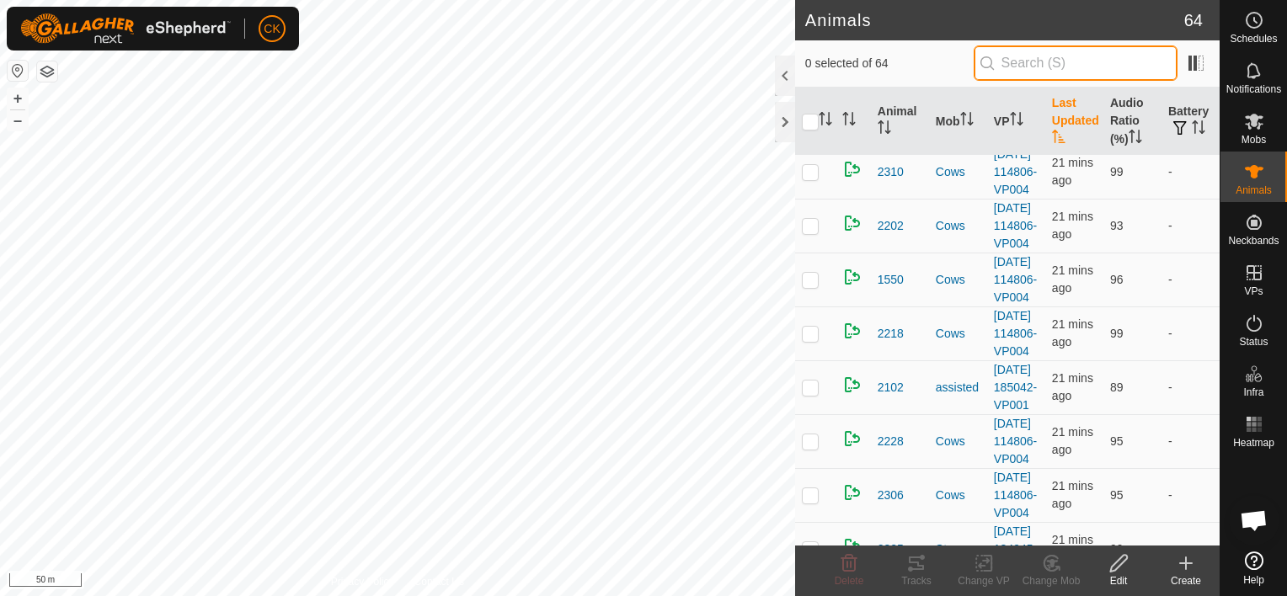
click at [1098, 71] on input "text" at bounding box center [1076, 62] width 204 height 35
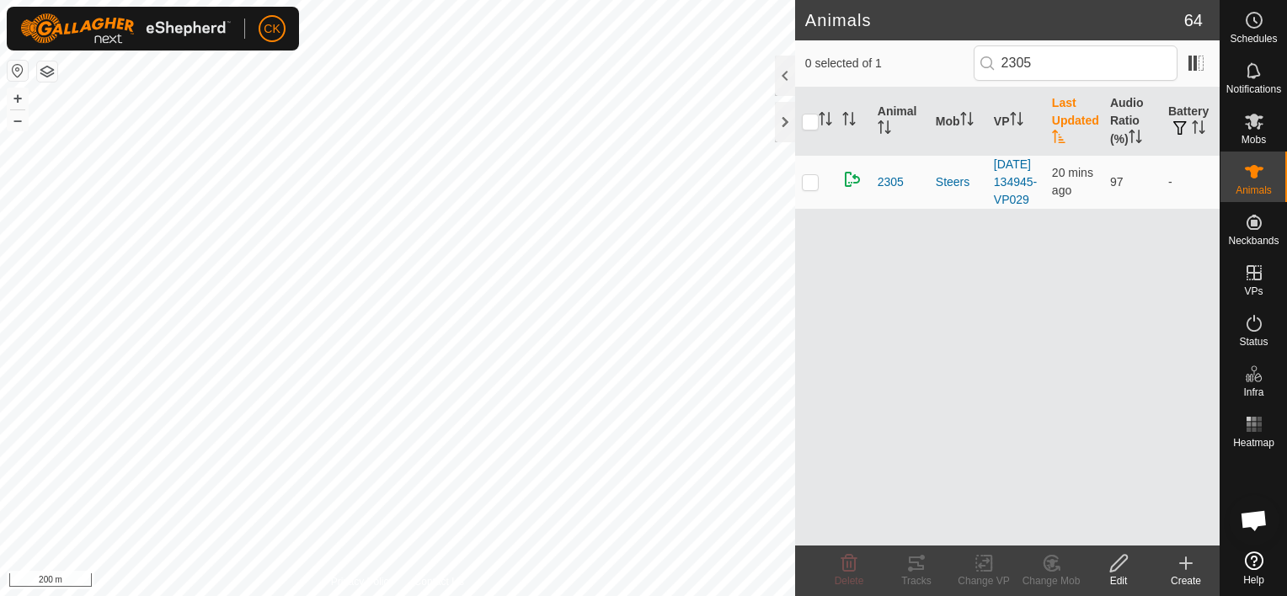
click at [76, 0] on html "CK Schedules Notifications Mobs Animals Neckbands VPs Status Infra Heatmap Help…" at bounding box center [643, 298] width 1287 height 596
click at [1098, 62] on input "2305" at bounding box center [1076, 62] width 204 height 35
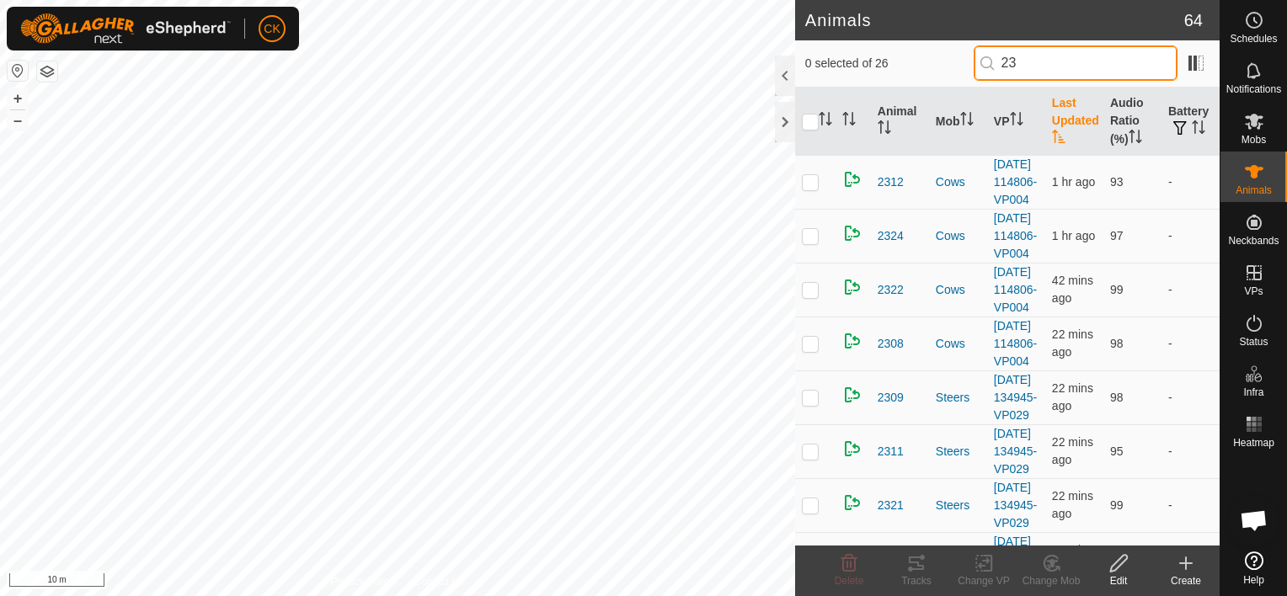
type input "2"
click at [783, 121] on div at bounding box center [785, 122] width 20 height 40
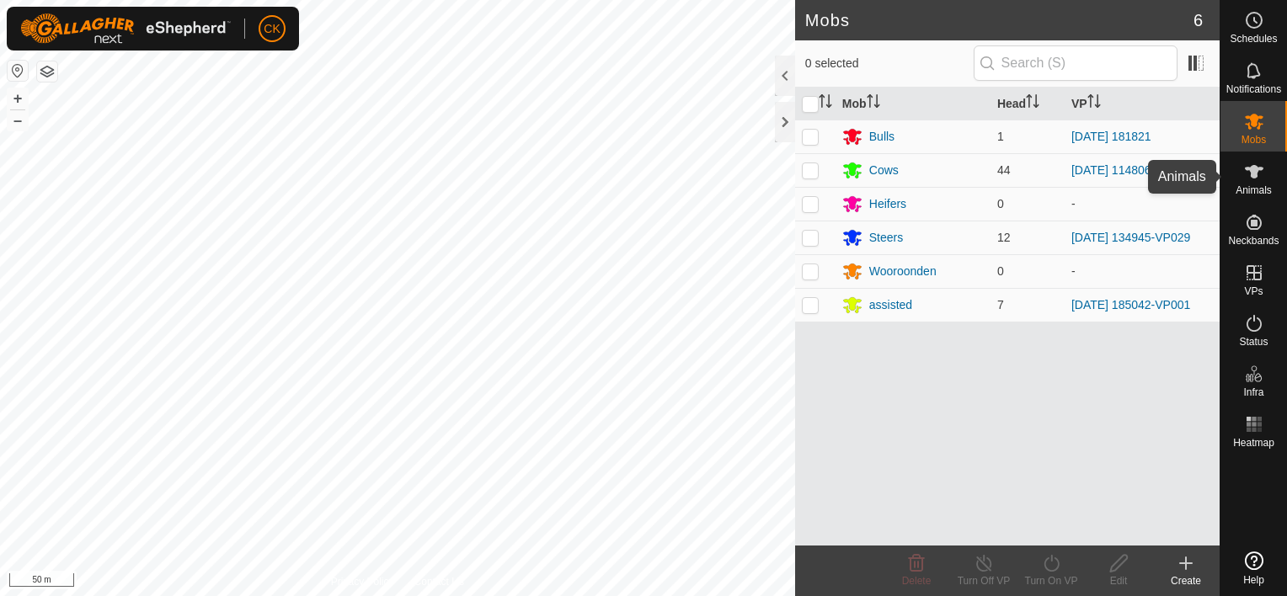
click at [1253, 171] on icon at bounding box center [1254, 171] width 19 height 13
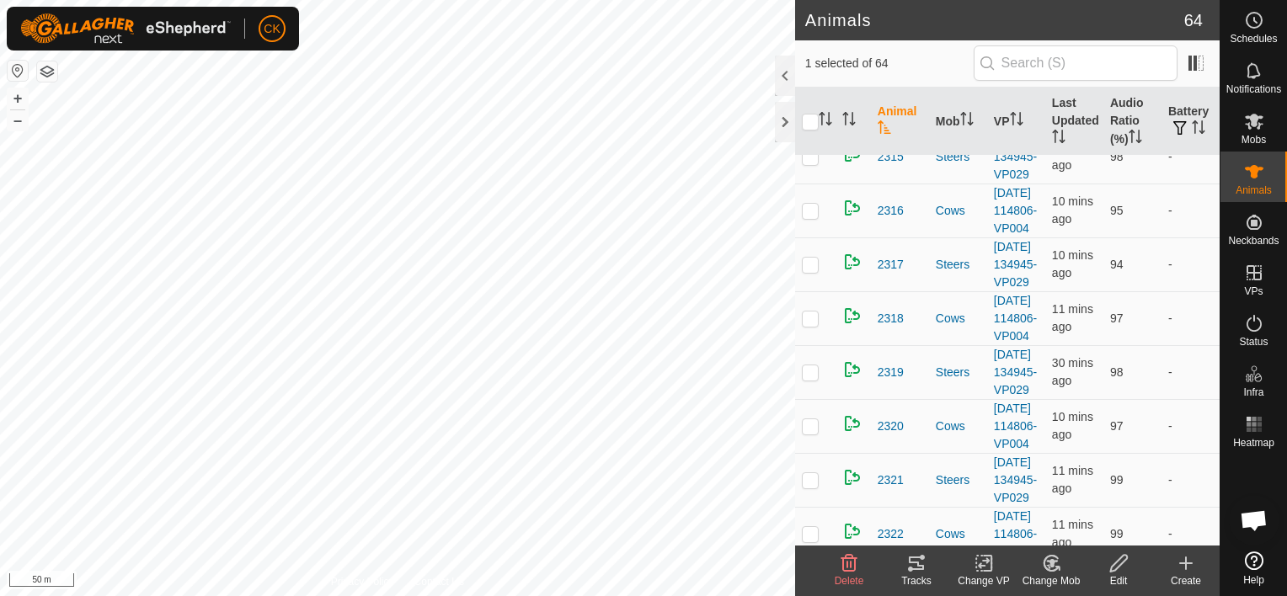
scroll to position [2695, 0]
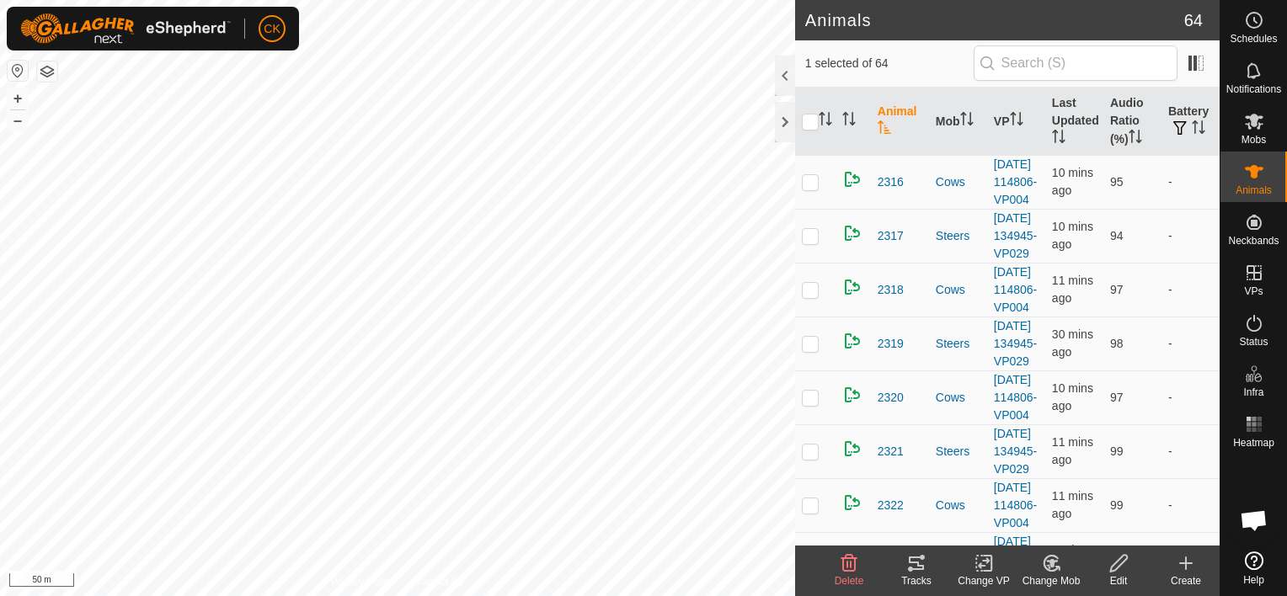
checkbox input "false"
